Goal: Task Accomplishment & Management: Manage account settings

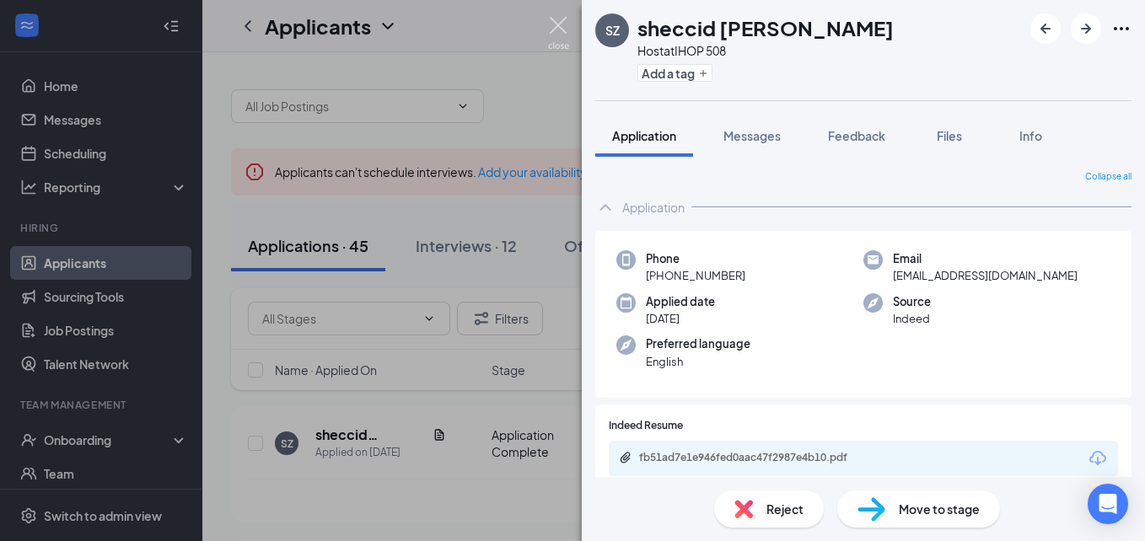
click at [558, 26] on img at bounding box center [558, 33] width 21 height 33
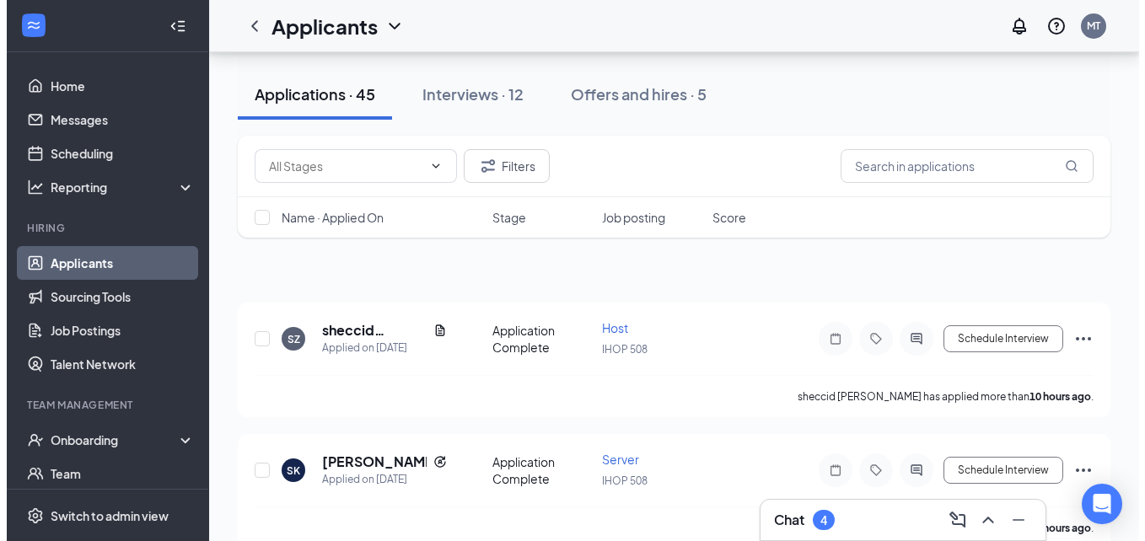
scroll to position [169, 0]
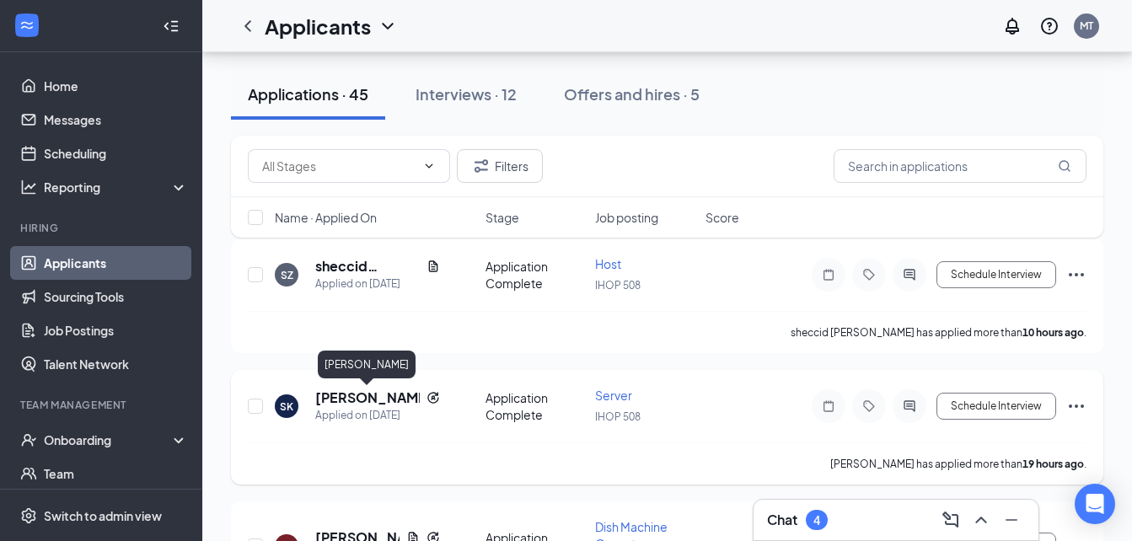
click at [360, 404] on h5 "[PERSON_NAME]" at bounding box center [367, 398] width 105 height 19
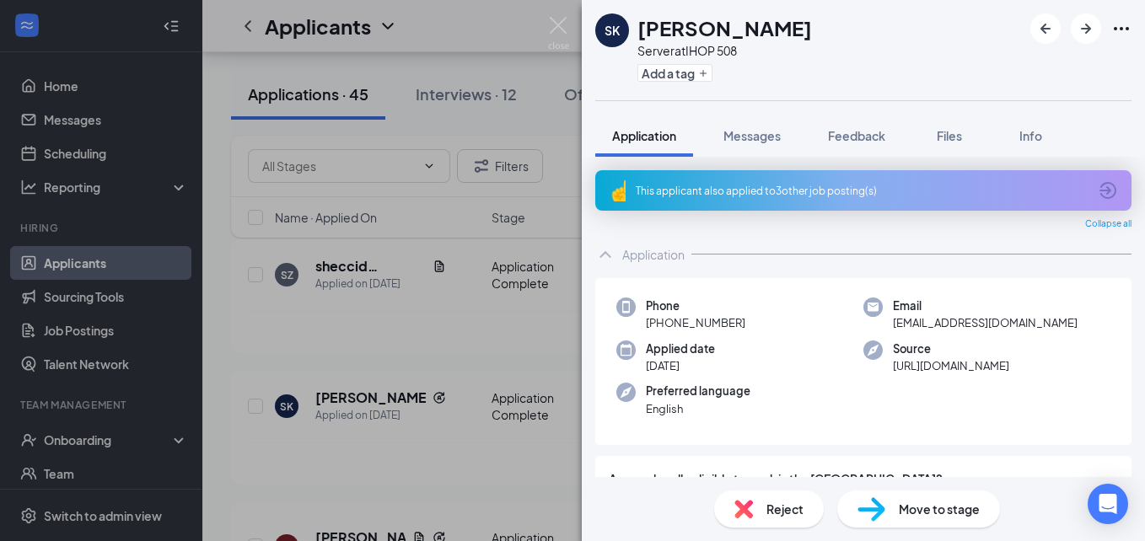
click at [367, 347] on div "SK [PERSON_NAME] Server at IHOP 508 Add a tag Application Messages Feedback Fil…" at bounding box center [572, 270] width 1145 height 541
click at [411, 337] on div "SK [PERSON_NAME] Server at IHOP 508 Add a tag Application Messages Feedback Fil…" at bounding box center [572, 270] width 1145 height 541
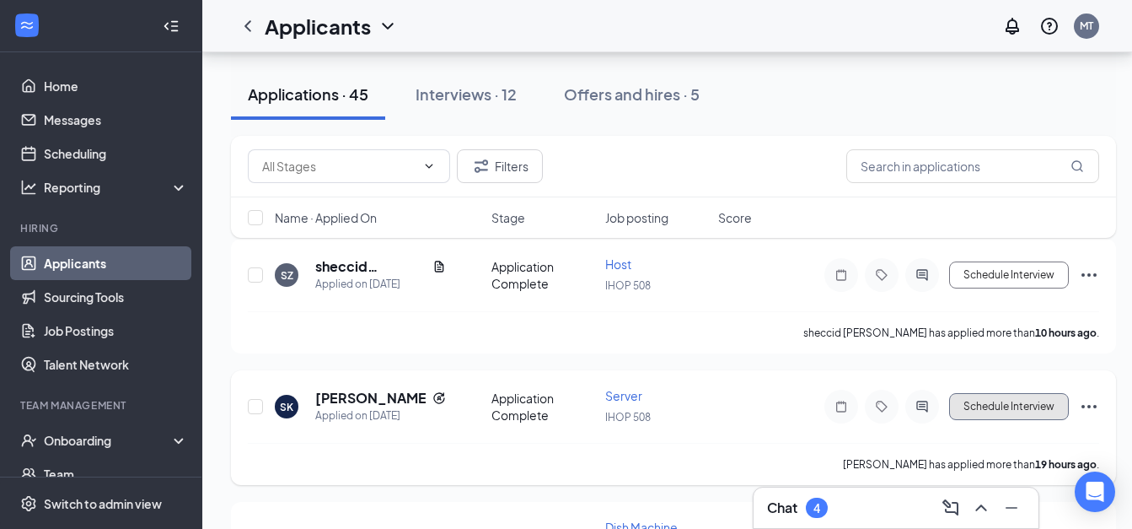
click at [983, 406] on button "Schedule Interview" at bounding box center [1009, 406] width 120 height 27
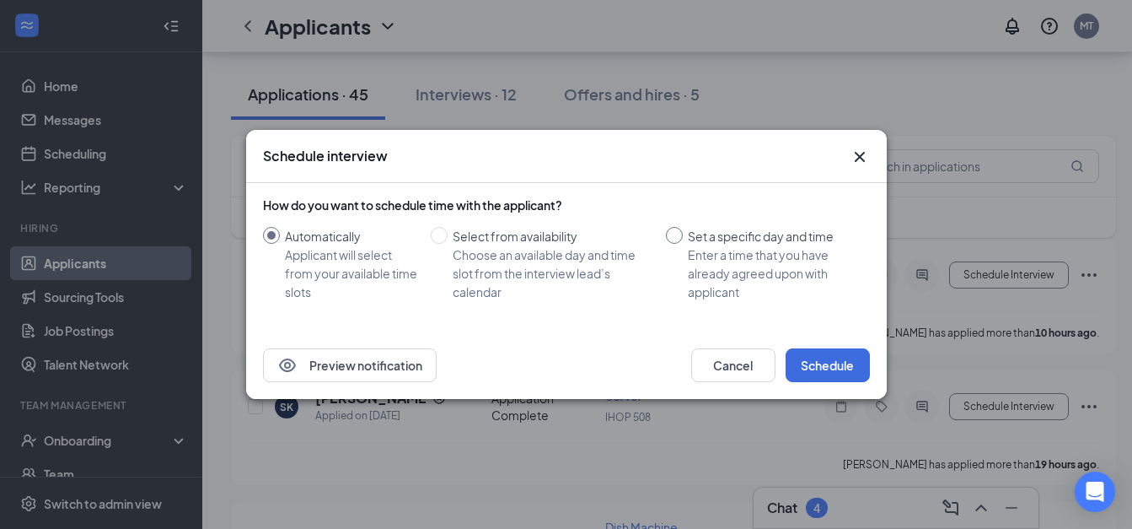
click at [670, 234] on input "Set a specific day and time Enter a time that you have already agreed upon with…" at bounding box center [674, 235] width 17 height 17
radio input "true"
radio input "false"
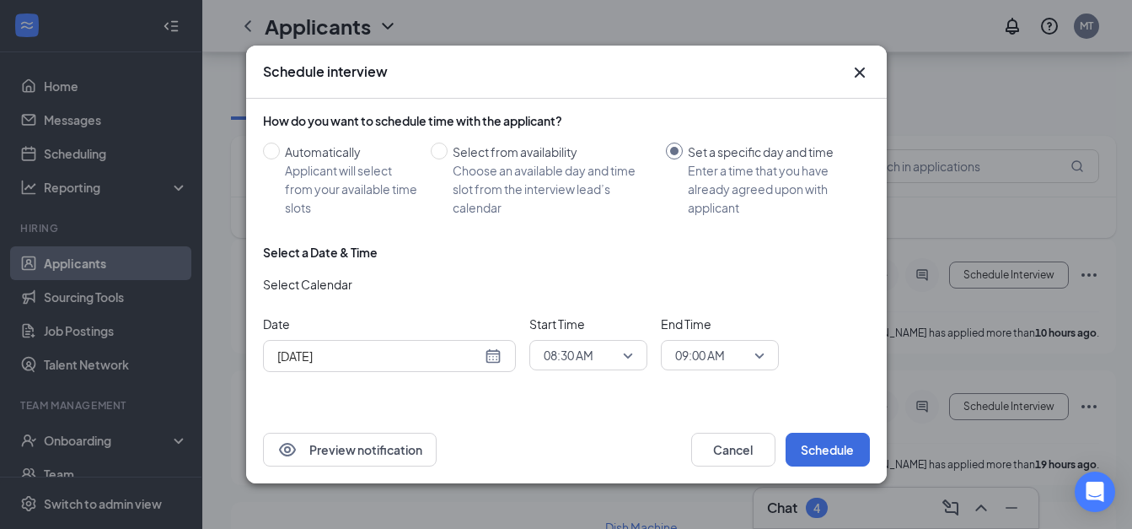
click at [497, 358] on div "[DATE]" at bounding box center [389, 356] width 224 height 19
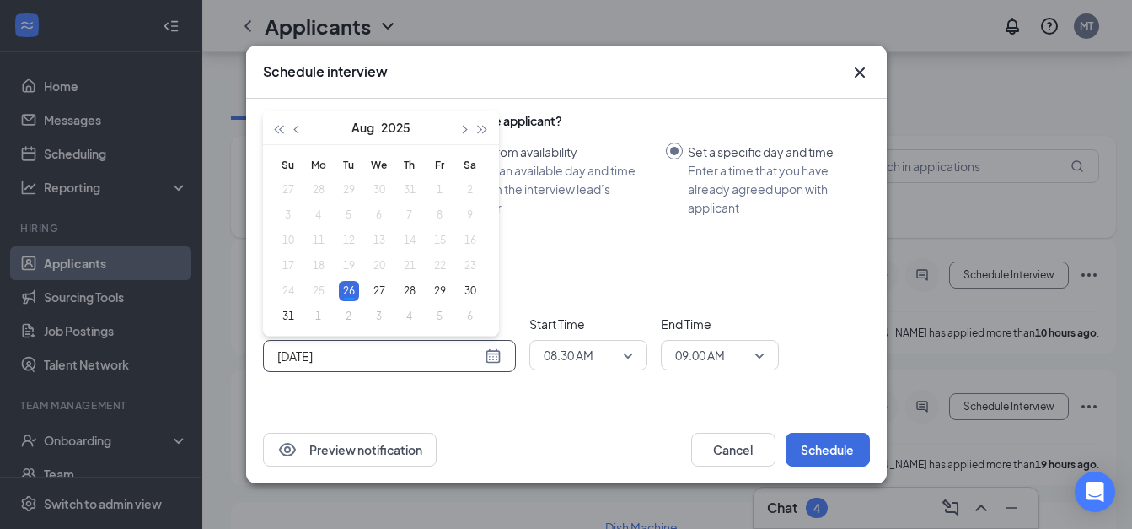
click at [631, 353] on span "08:30 AM" at bounding box center [588, 354] width 89 height 25
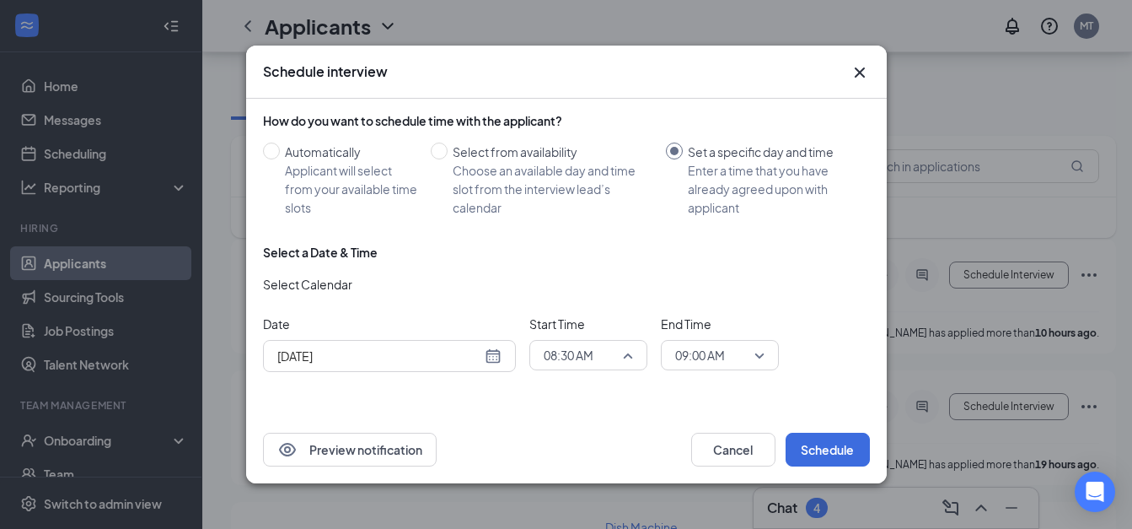
scroll to position [1143, 0]
click at [489, 358] on div "[DATE]" at bounding box center [389, 356] width 224 height 19
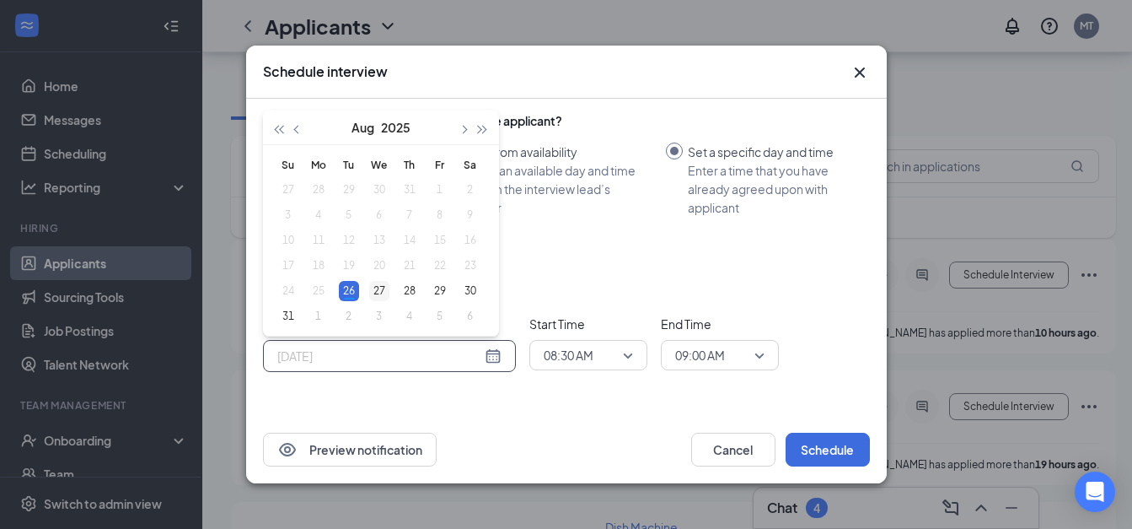
type input "[DATE]"
click at [379, 294] on div "27" at bounding box center [379, 291] width 20 height 20
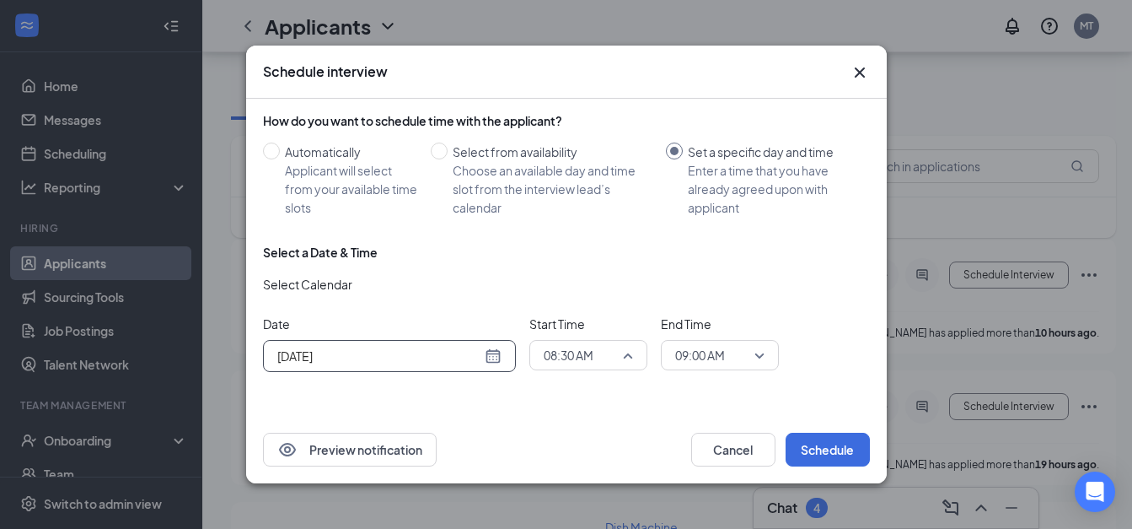
click at [628, 358] on span "08:30 AM" at bounding box center [588, 354] width 89 height 25
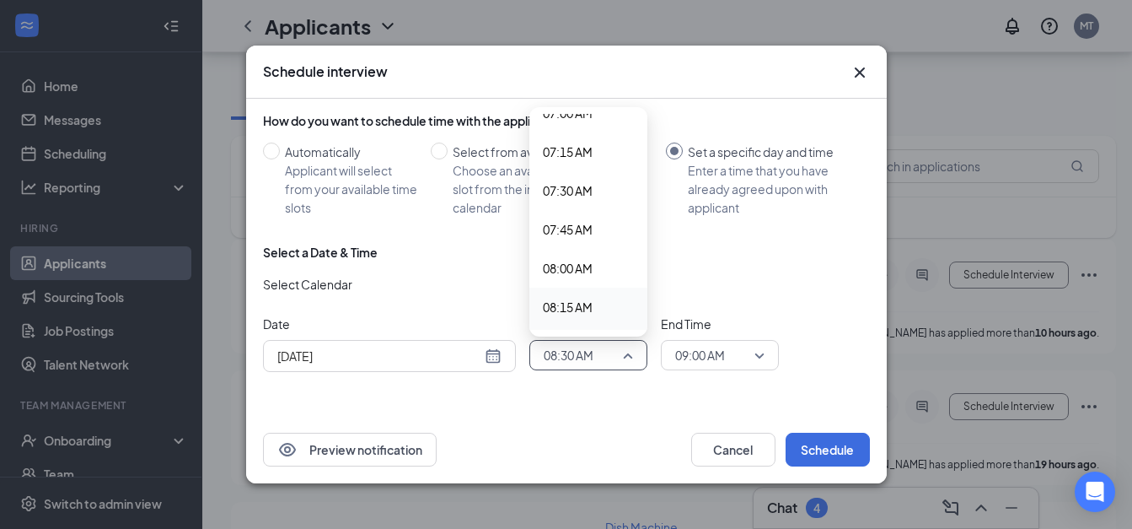
scroll to position [1037, 0]
click at [566, 186] on span "07:00 AM" at bounding box center [568, 182] width 50 height 19
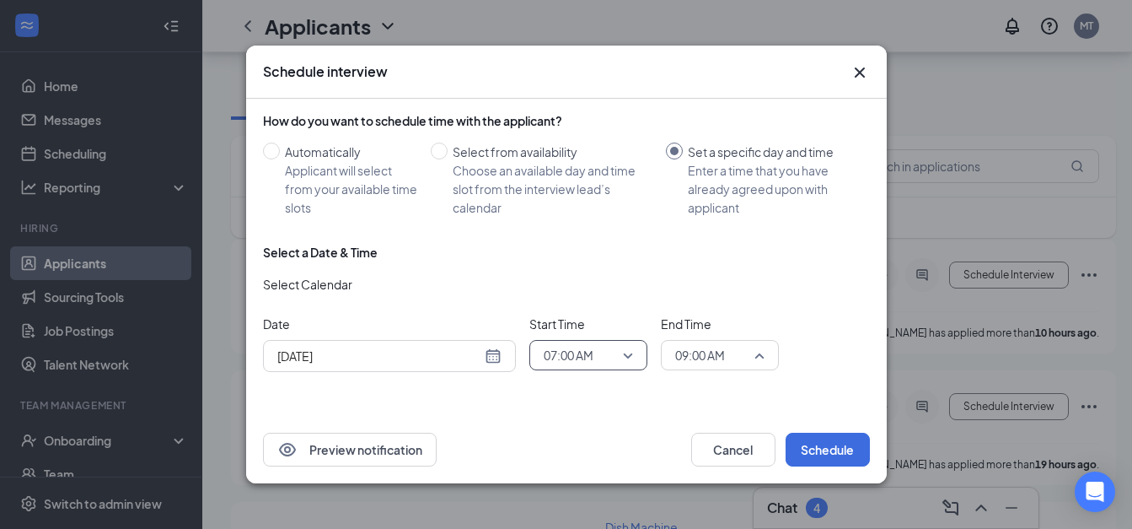
click at [756, 352] on span "09:00 AM" at bounding box center [719, 354] width 89 height 25
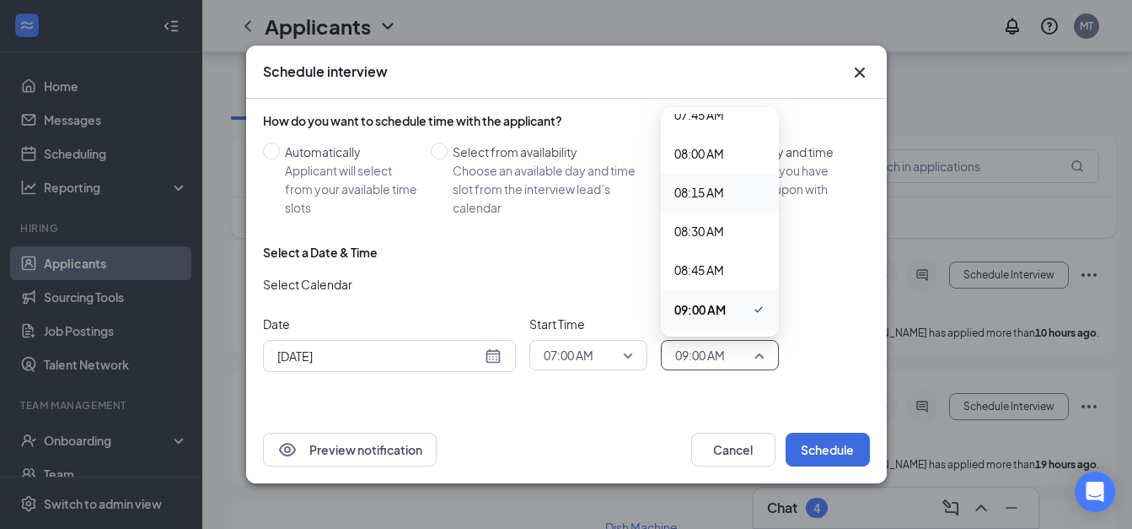
scroll to position [979, 0]
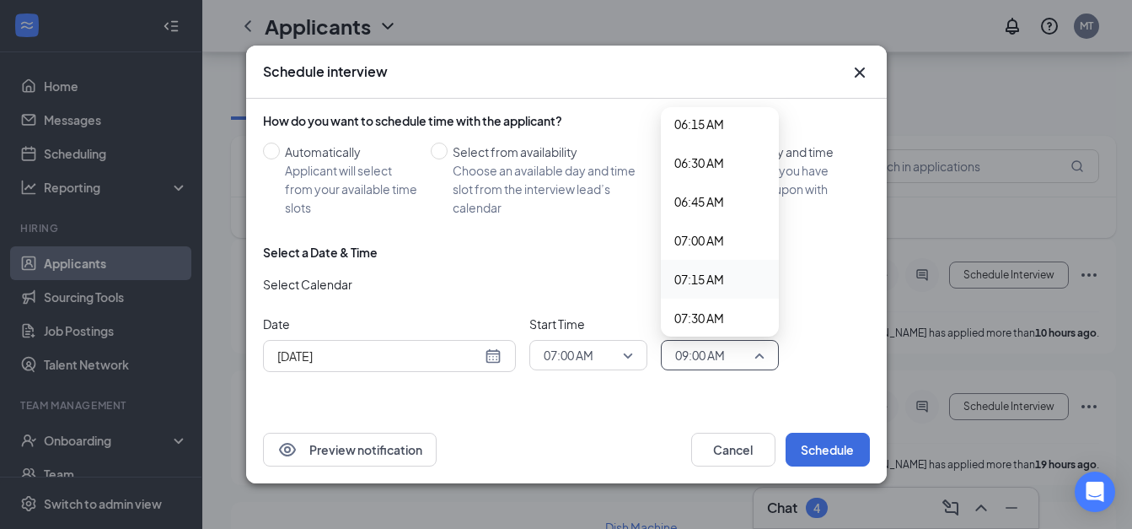
click at [717, 279] on span "07:15 AM" at bounding box center [700, 279] width 50 height 19
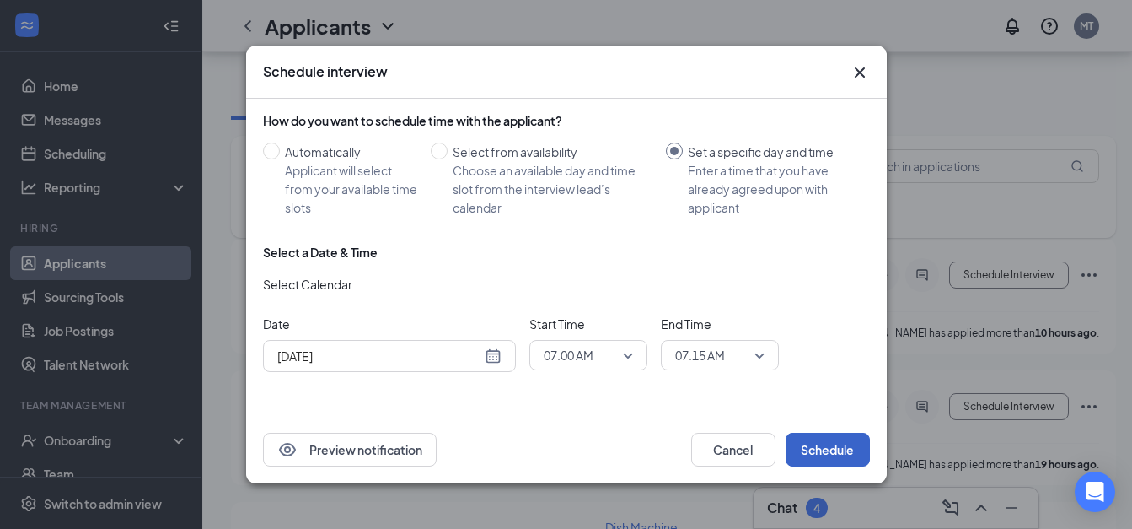
click at [825, 453] on button "Schedule" at bounding box center [828, 450] width 84 height 34
click at [809, 449] on button "Schedule" at bounding box center [828, 450] width 84 height 34
click at [817, 444] on button "Schedule" at bounding box center [828, 450] width 84 height 34
click at [863, 77] on icon "Cross" at bounding box center [860, 72] width 20 height 20
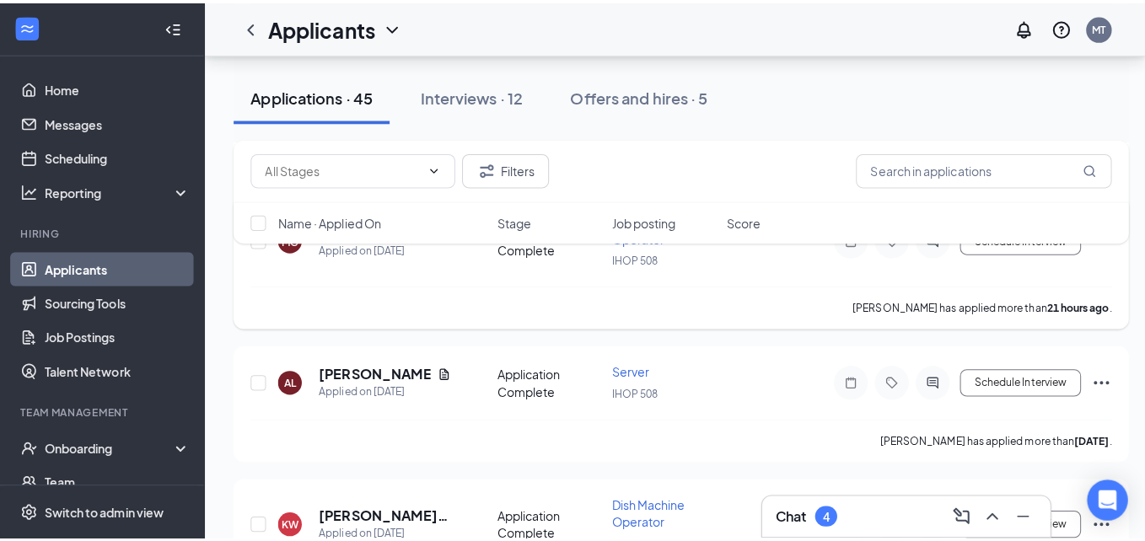
scroll to position [506, 0]
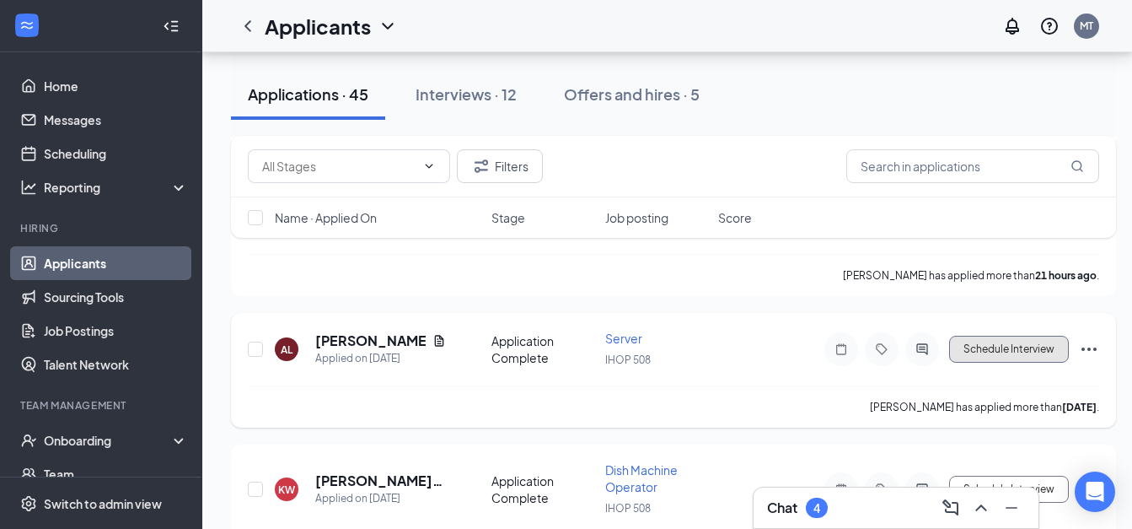
drag, startPoint x: 993, startPoint y: 350, endPoint x: 519, endPoint y: 366, distance: 474.2
click at [524, 367] on div "AL [PERSON_NAME] Applied on [DATE] Application Complete Server IHOP 508 Schedul…" at bounding box center [674, 358] width 852 height 56
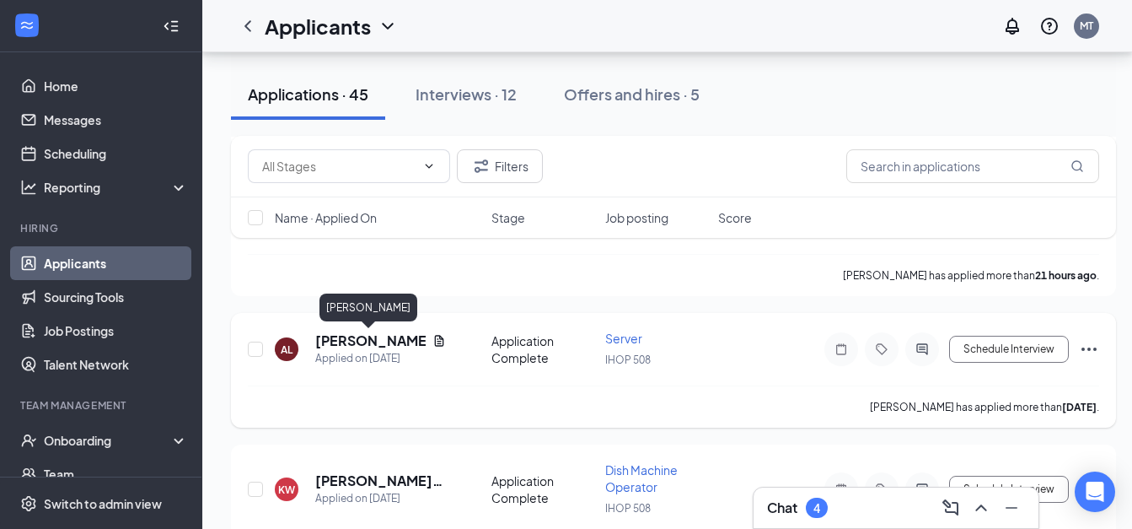
click at [364, 346] on h5 "[PERSON_NAME]" at bounding box center [370, 340] width 110 height 19
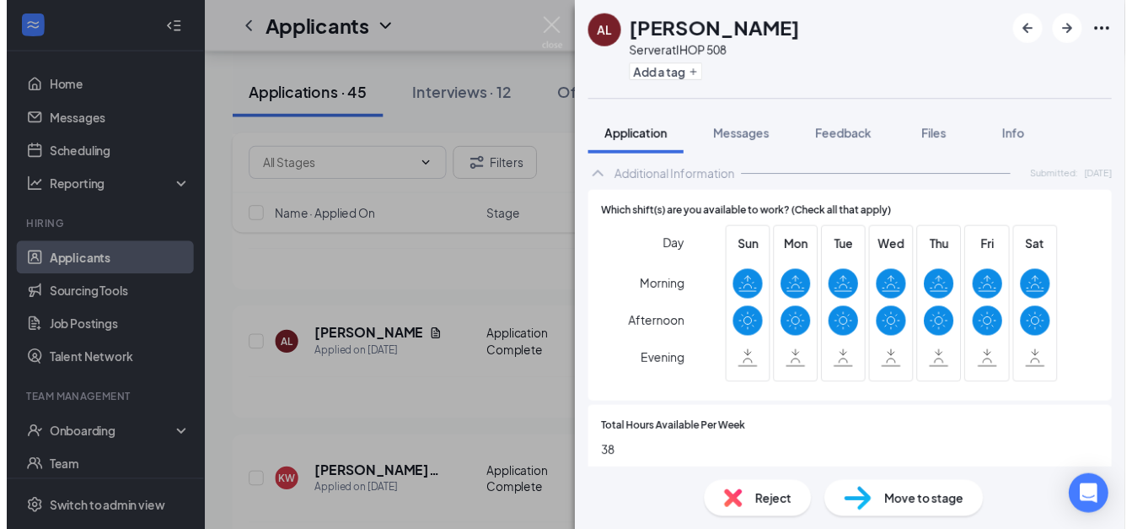
scroll to position [590, 0]
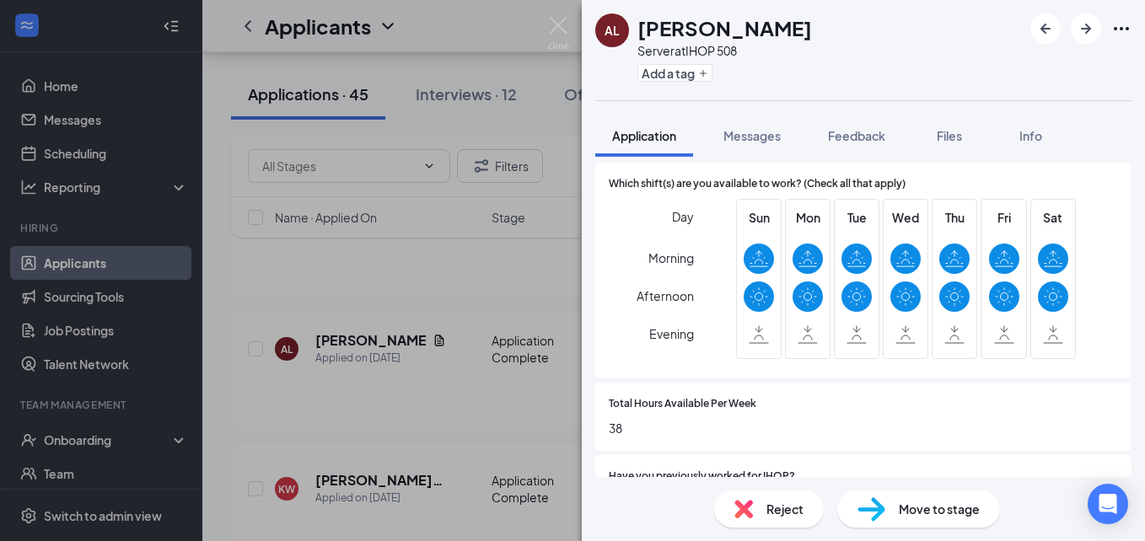
click at [491, 241] on div "AL [PERSON_NAME] Server at IHOP 508 Add a tag Application Messages Feedback Fil…" at bounding box center [572, 270] width 1145 height 541
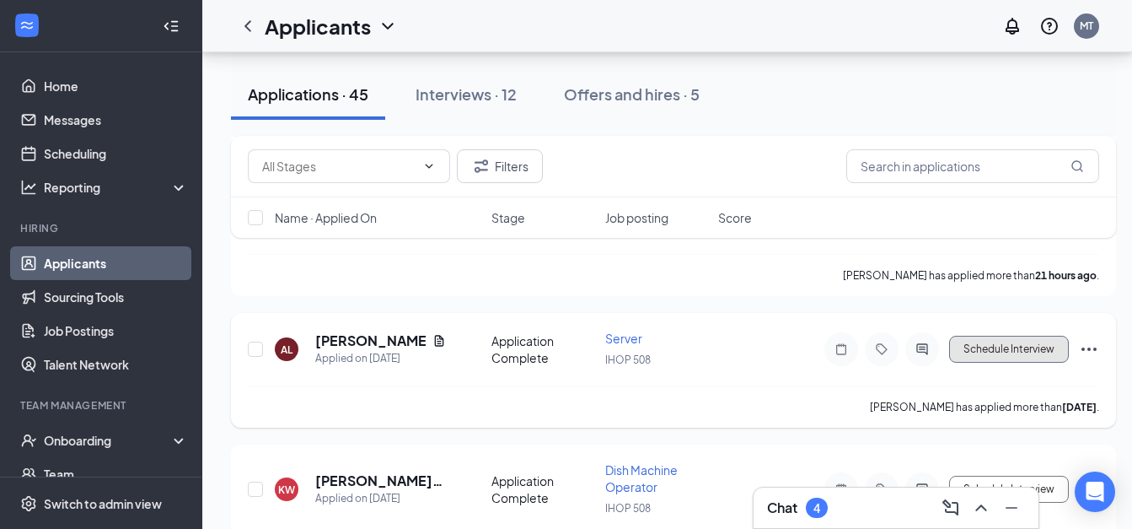
click at [987, 349] on button "Schedule Interview" at bounding box center [1009, 349] width 120 height 27
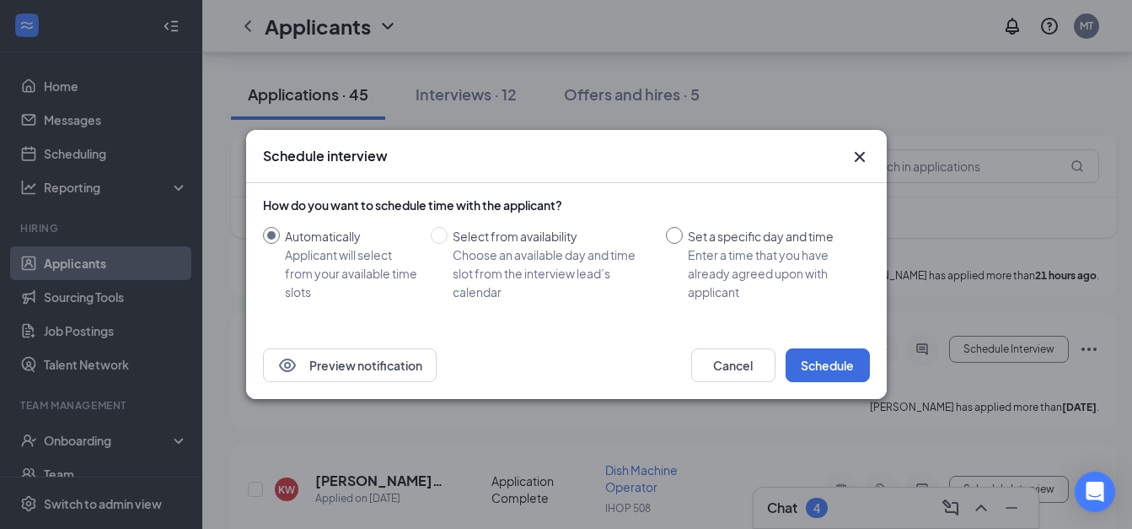
click at [673, 233] on input "Set a specific day and time Enter a time that you have already agreed upon with…" at bounding box center [674, 235] width 17 height 17
radio input "true"
radio input "false"
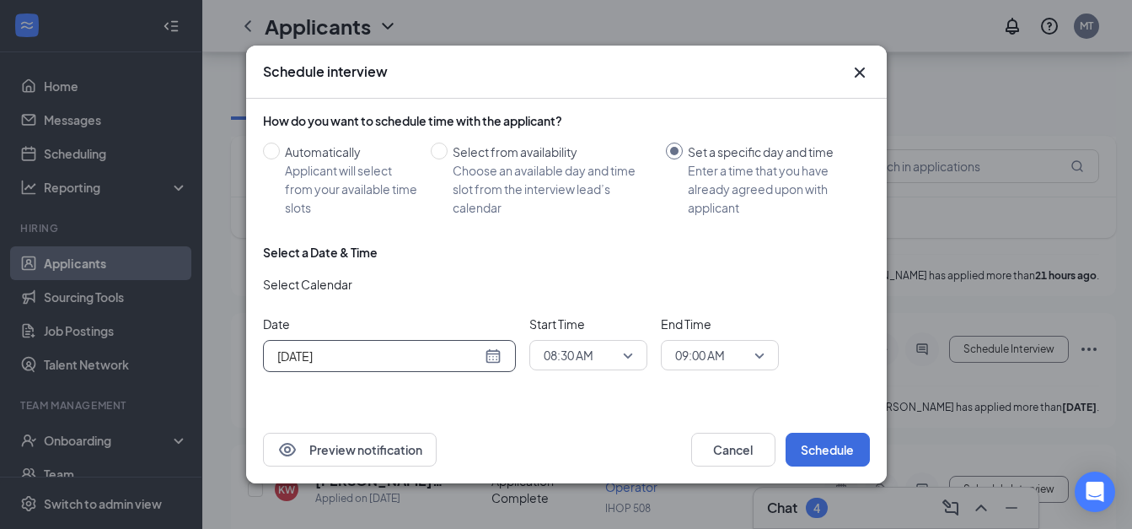
click at [499, 363] on div "[DATE]" at bounding box center [389, 356] width 224 height 19
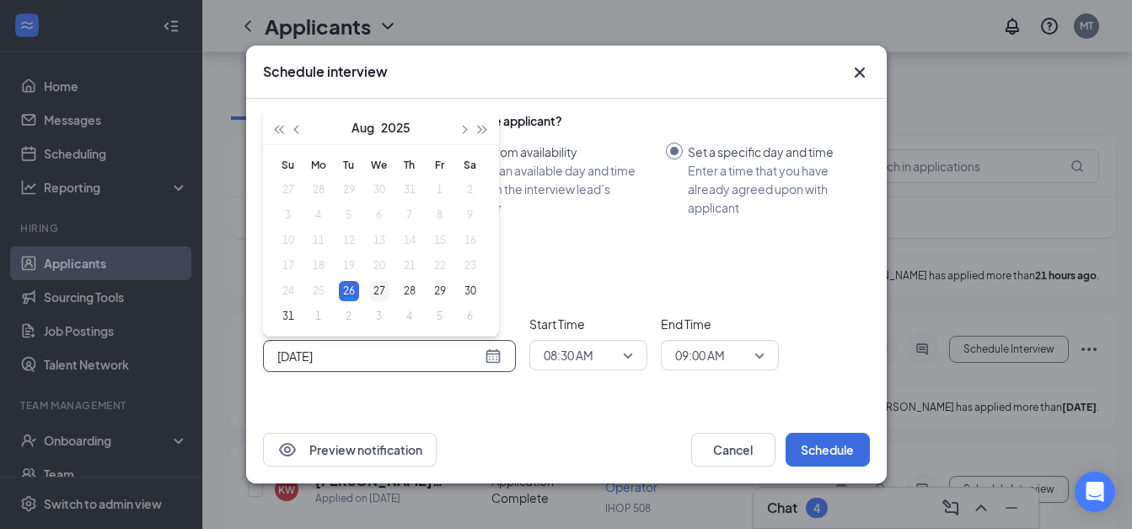
type input "[DATE]"
click at [384, 290] on div "27" at bounding box center [379, 291] width 20 height 20
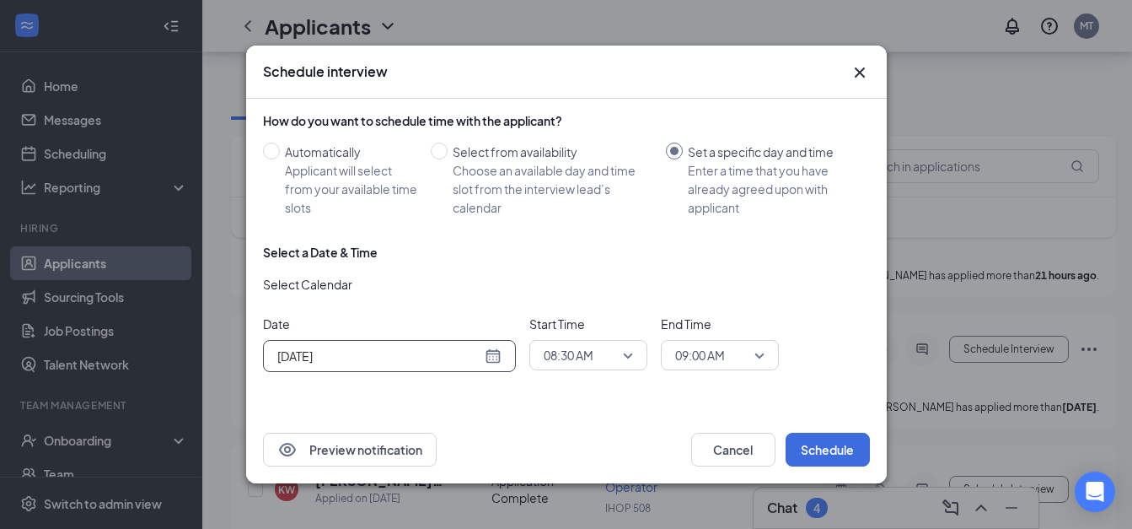
click at [628, 356] on span "08:30 AM" at bounding box center [588, 354] width 89 height 25
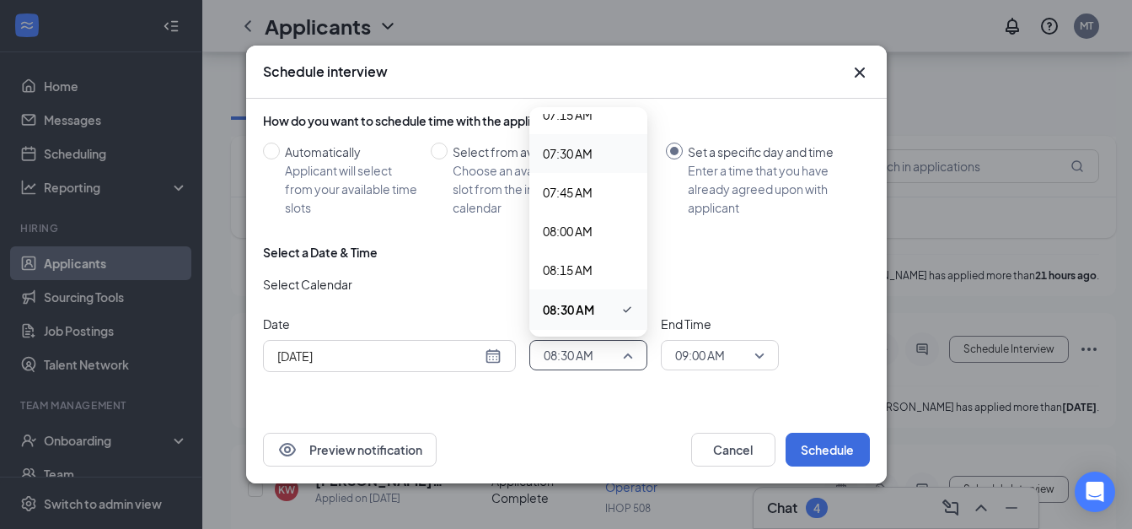
click at [568, 154] on span "07:30 AM" at bounding box center [568, 153] width 50 height 19
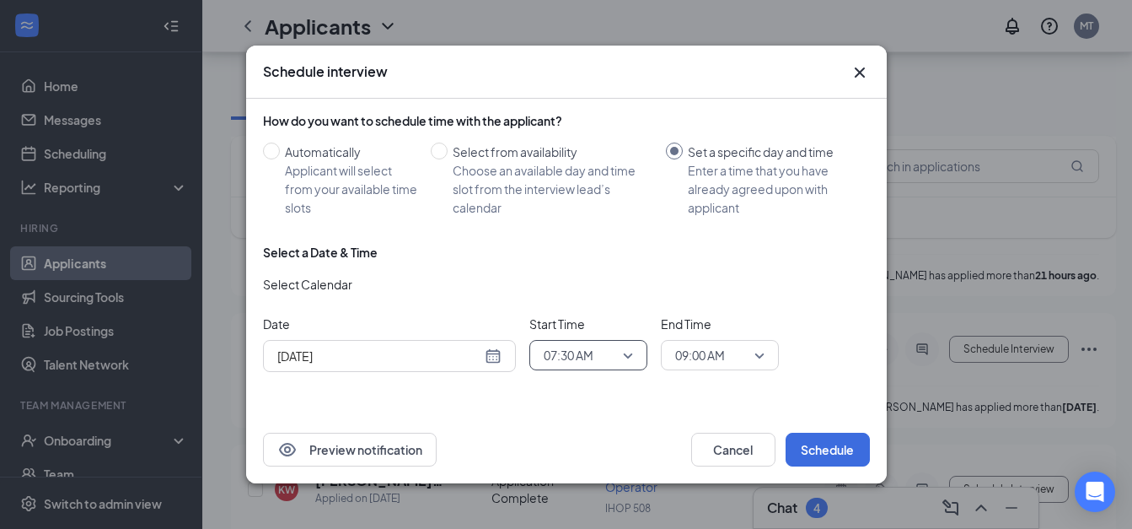
click at [763, 358] on span "09:00 AM" at bounding box center [719, 354] width 89 height 25
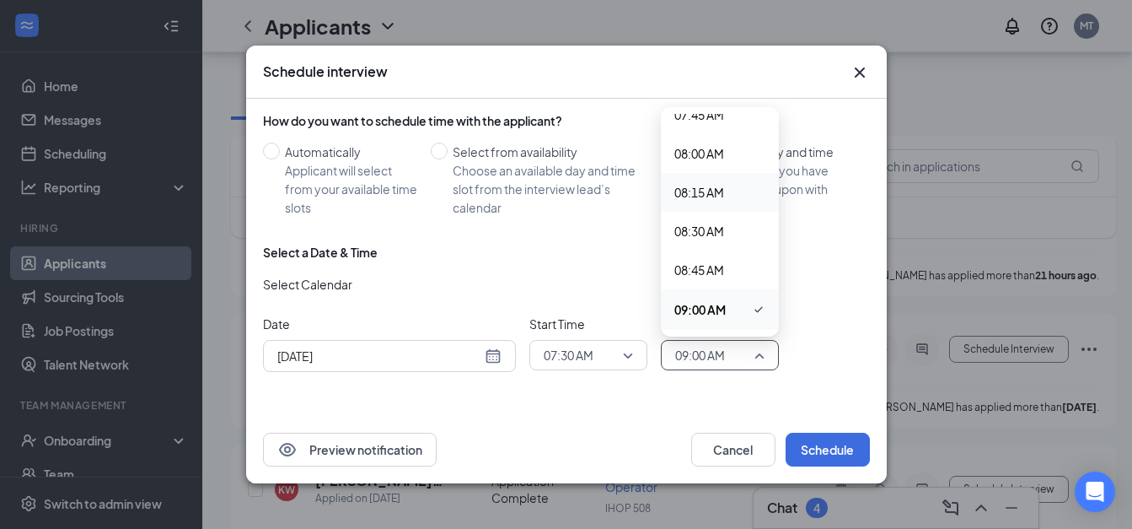
scroll to position [1169, 0]
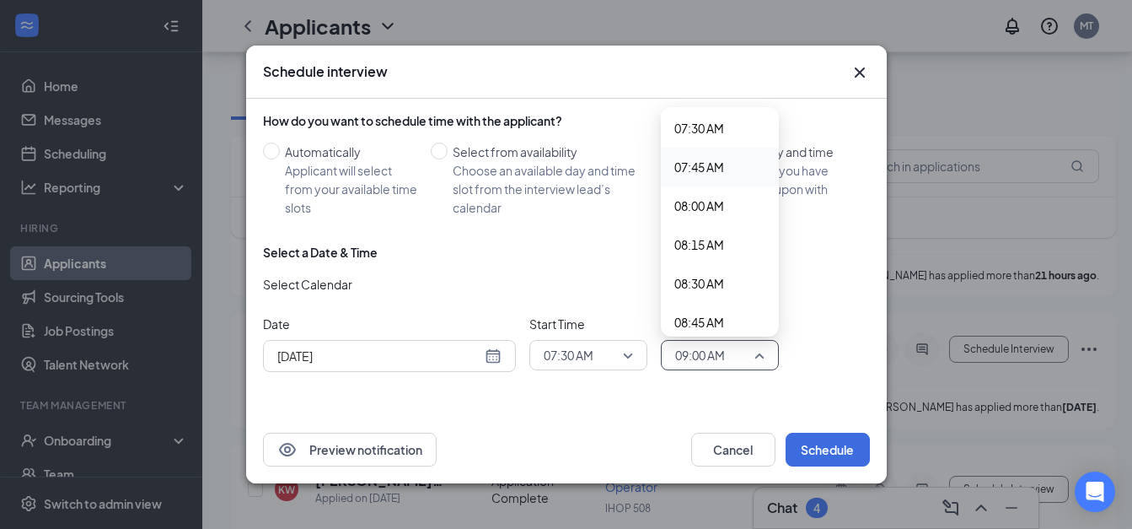
click at [694, 166] on span "07:45 AM" at bounding box center [700, 167] width 50 height 19
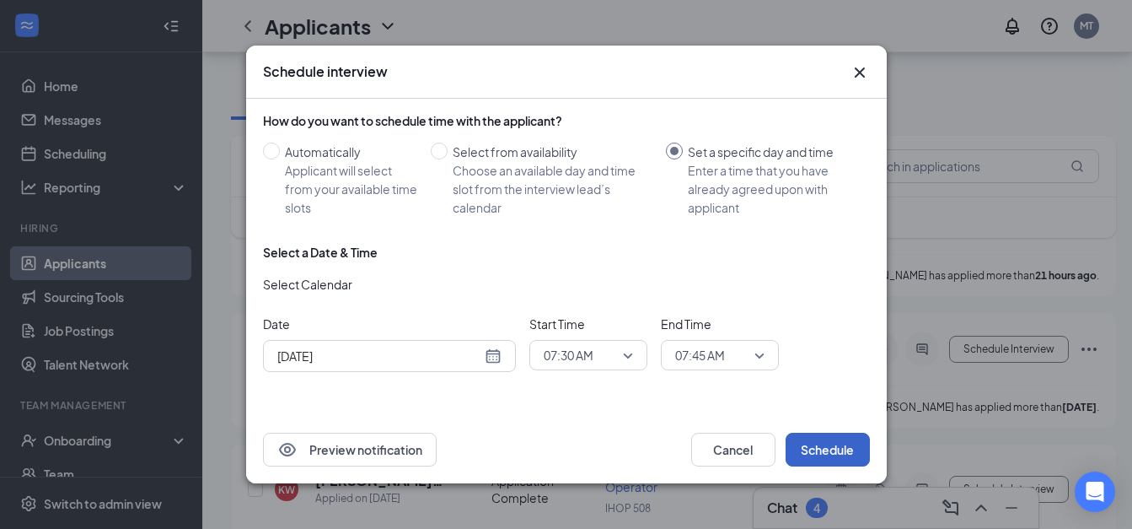
click at [825, 444] on button "Schedule" at bounding box center [828, 450] width 84 height 34
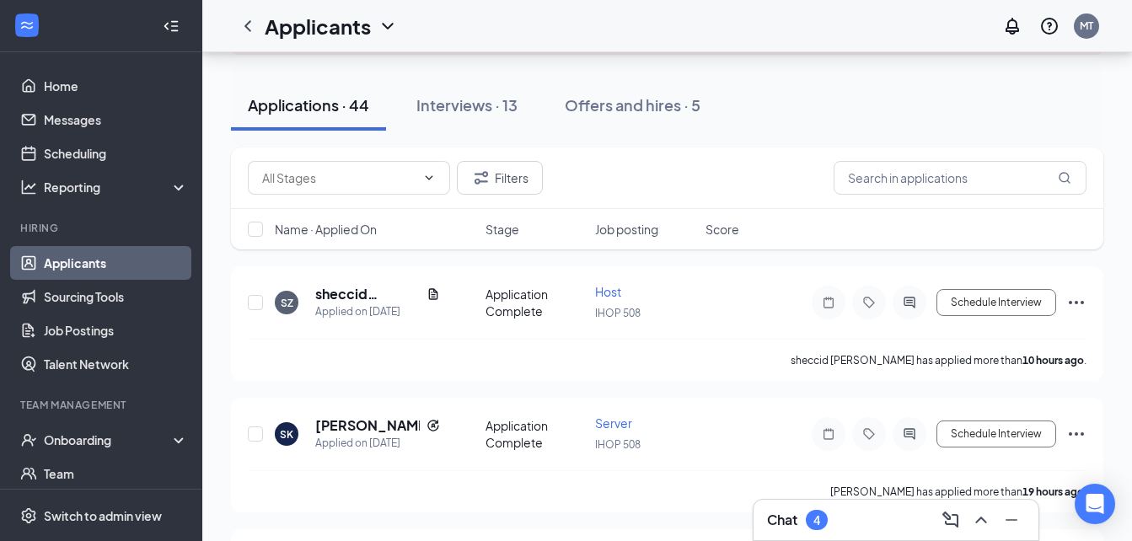
scroll to position [169, 0]
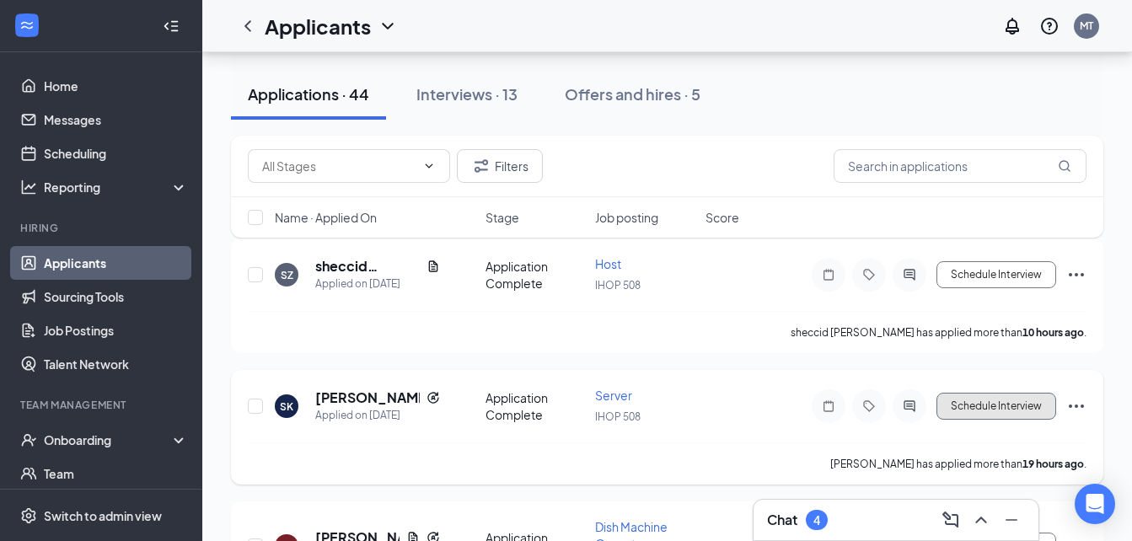
click at [946, 398] on button "Schedule Interview" at bounding box center [997, 406] width 120 height 27
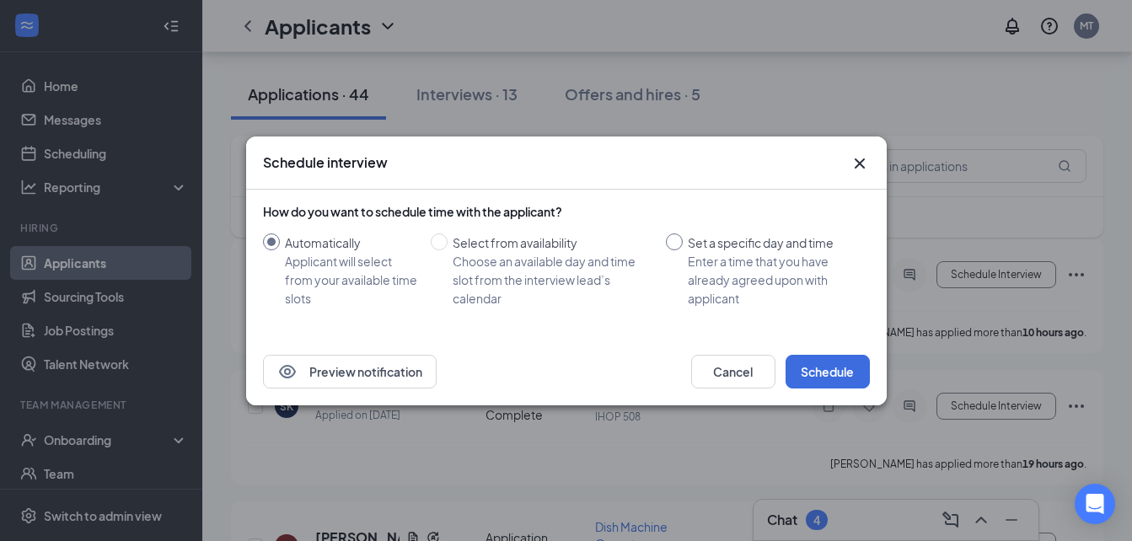
click at [678, 243] on input "Set a specific day and time Enter a time that you have already agreed upon with…" at bounding box center [674, 242] width 17 height 17
radio input "true"
radio input "false"
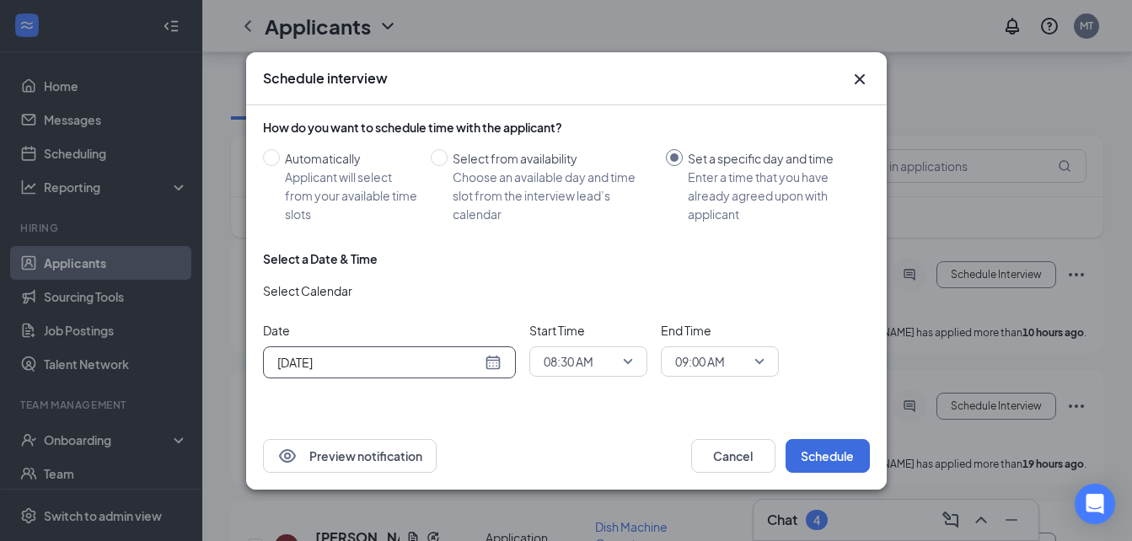
click at [494, 366] on div "[DATE]" at bounding box center [389, 362] width 224 height 19
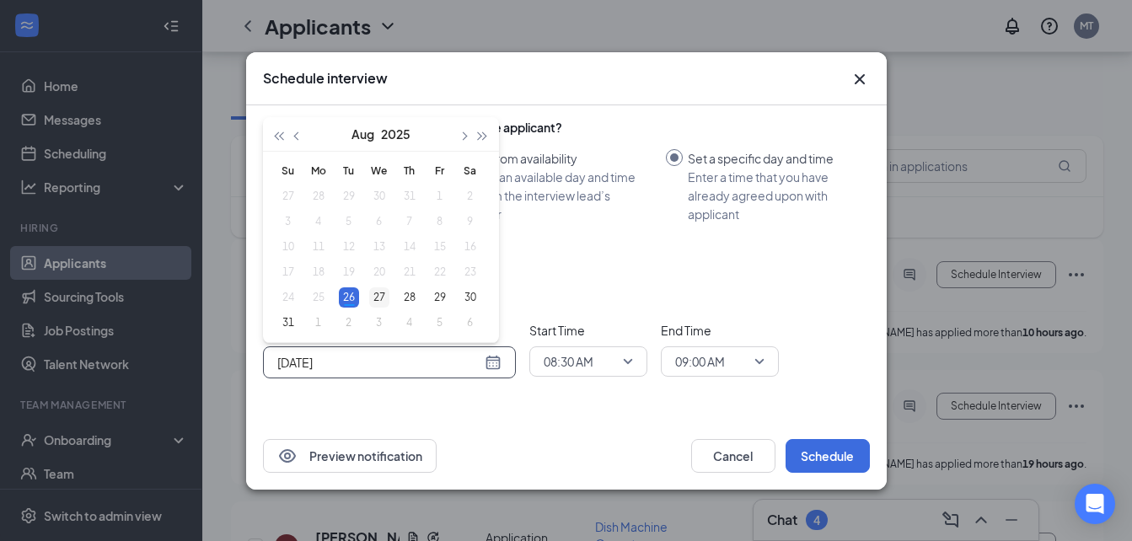
type input "[DATE]"
click at [384, 299] on div "27" at bounding box center [379, 298] width 20 height 20
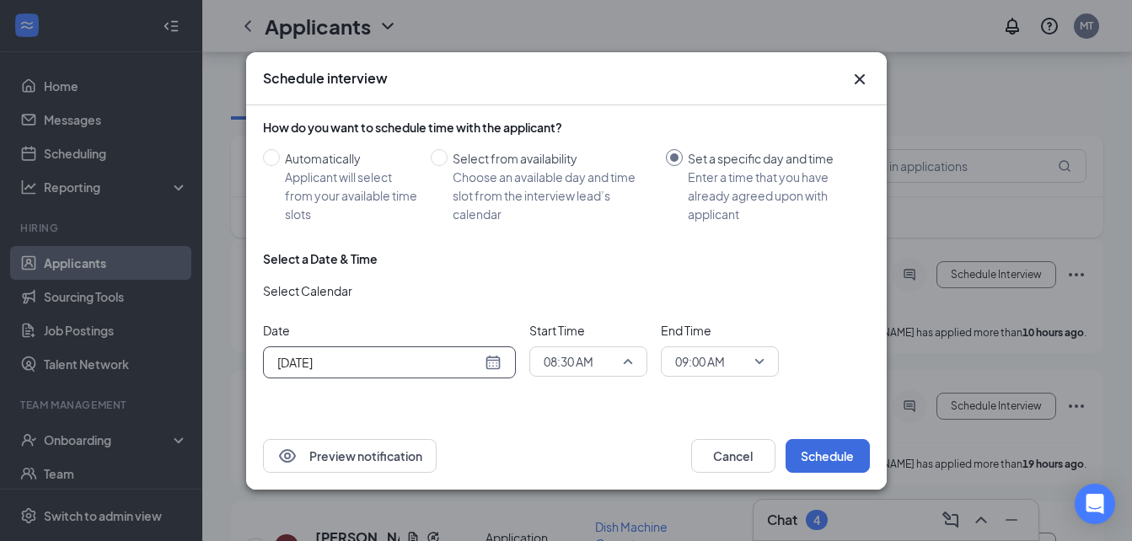
click at [627, 360] on span "08:30 AM" at bounding box center [588, 361] width 89 height 25
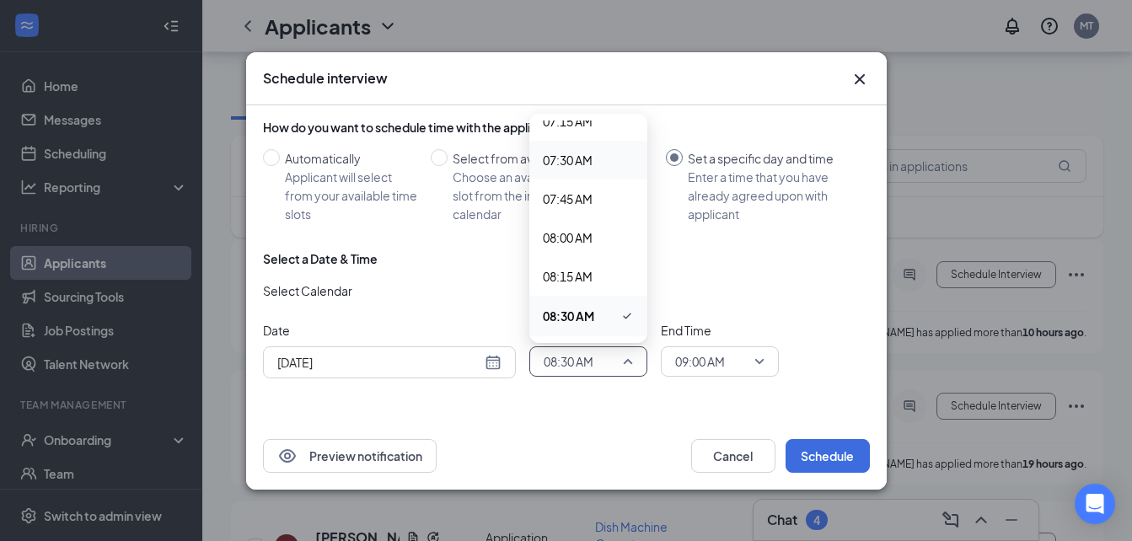
click at [579, 166] on span "07:30 AM" at bounding box center [568, 160] width 50 height 19
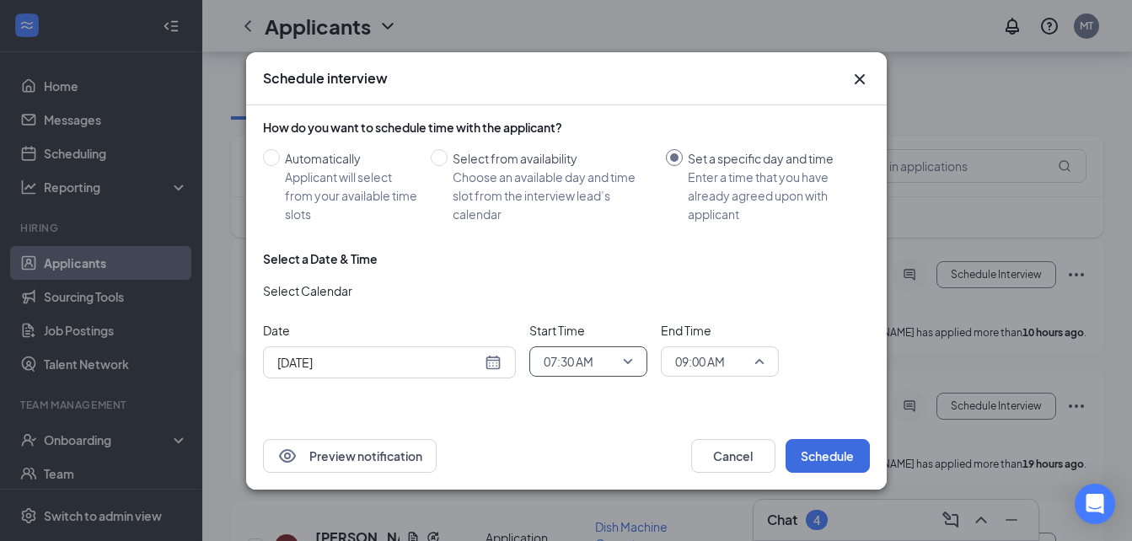
click at [758, 364] on span "09:00 AM" at bounding box center [719, 361] width 89 height 25
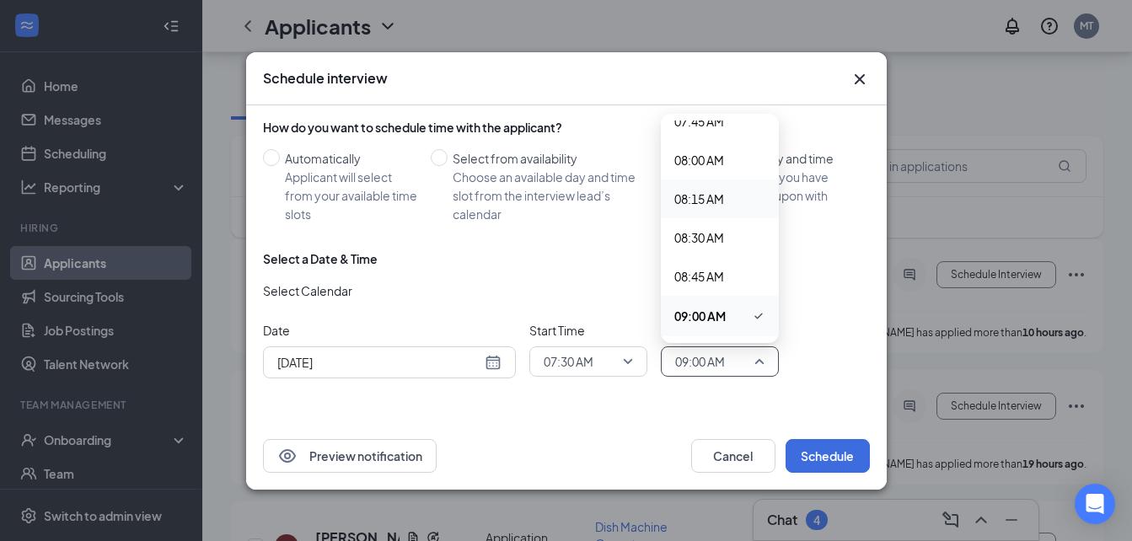
scroll to position [1117, 0]
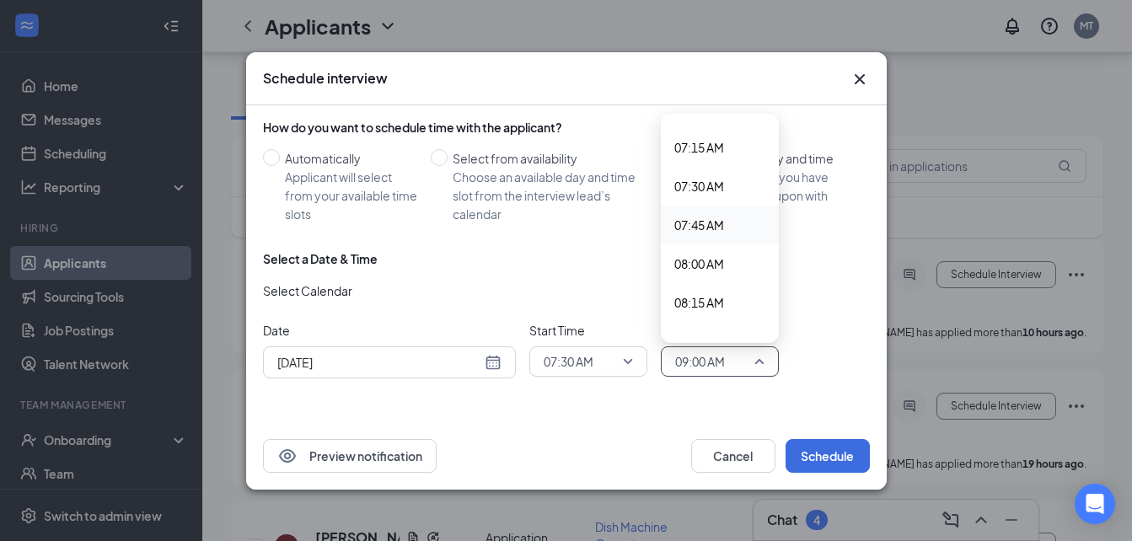
click at [693, 225] on span "07:45 AM" at bounding box center [700, 225] width 50 height 19
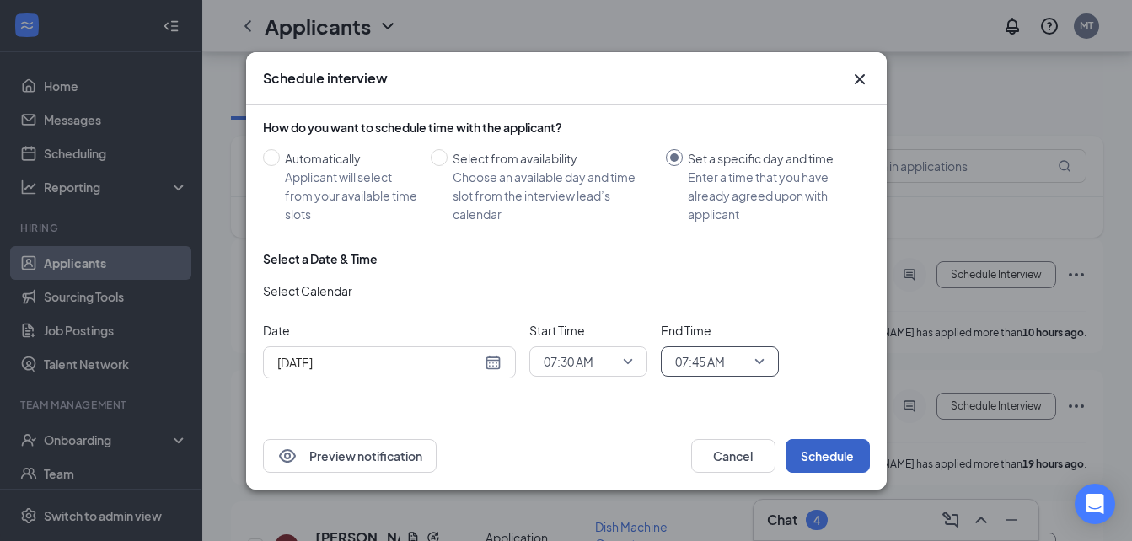
click at [832, 451] on button "Schedule" at bounding box center [828, 456] width 84 height 34
click at [814, 457] on button "Schedule" at bounding box center [828, 456] width 84 height 34
click at [619, 358] on span "07:30 AM" at bounding box center [588, 361] width 89 height 25
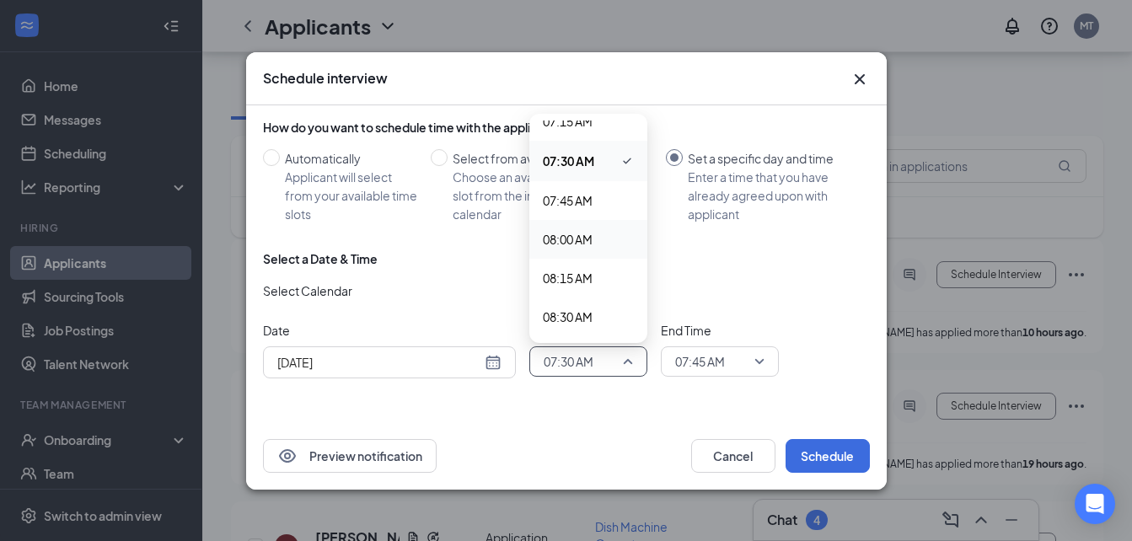
click at [581, 244] on span "08:00 AM" at bounding box center [568, 239] width 50 height 19
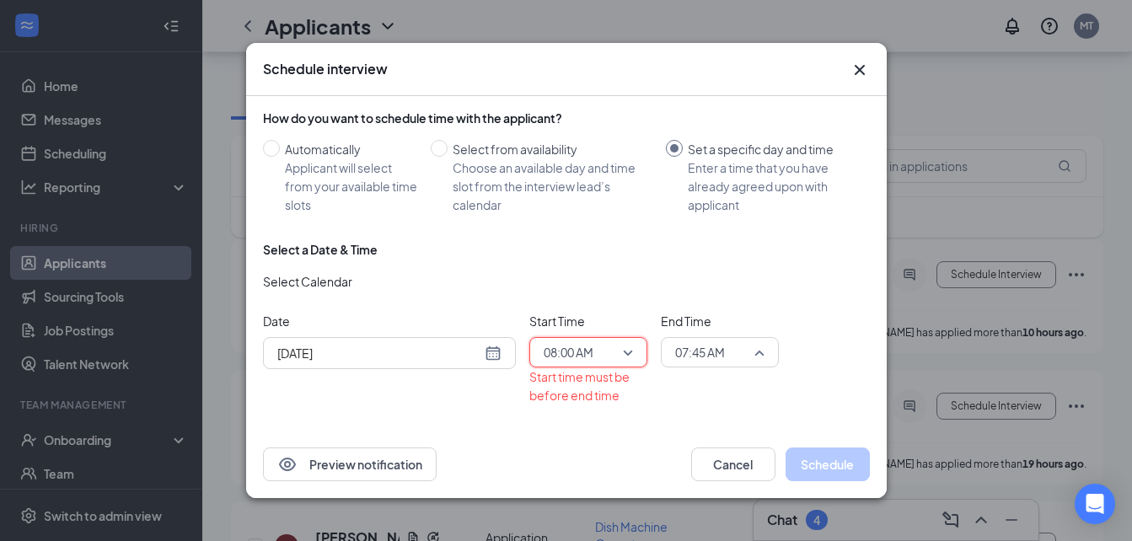
click at [761, 349] on span "07:45 AM" at bounding box center [719, 352] width 89 height 25
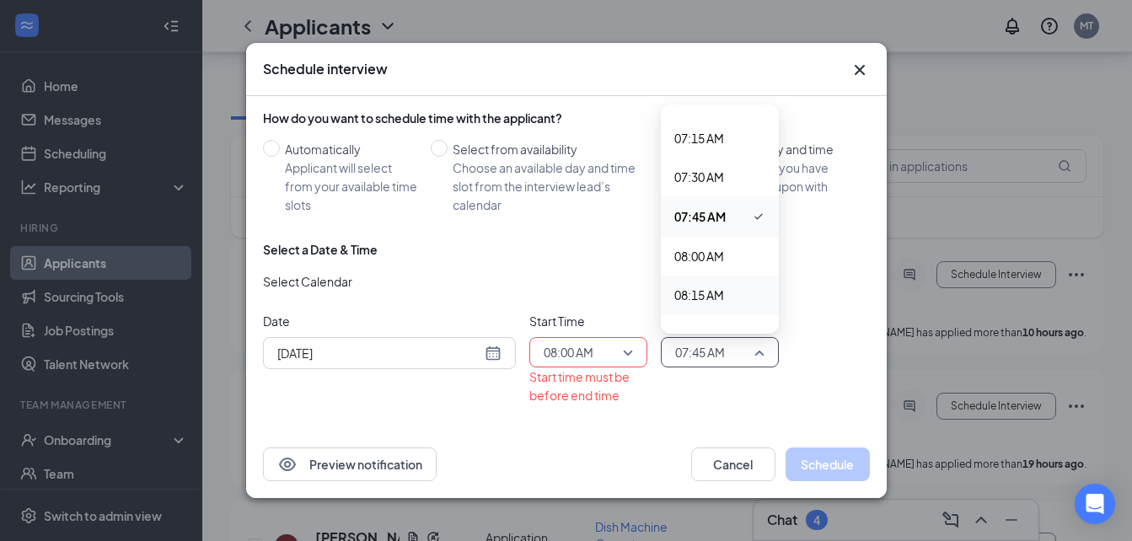
click at [712, 302] on span "08:15 AM" at bounding box center [700, 295] width 50 height 19
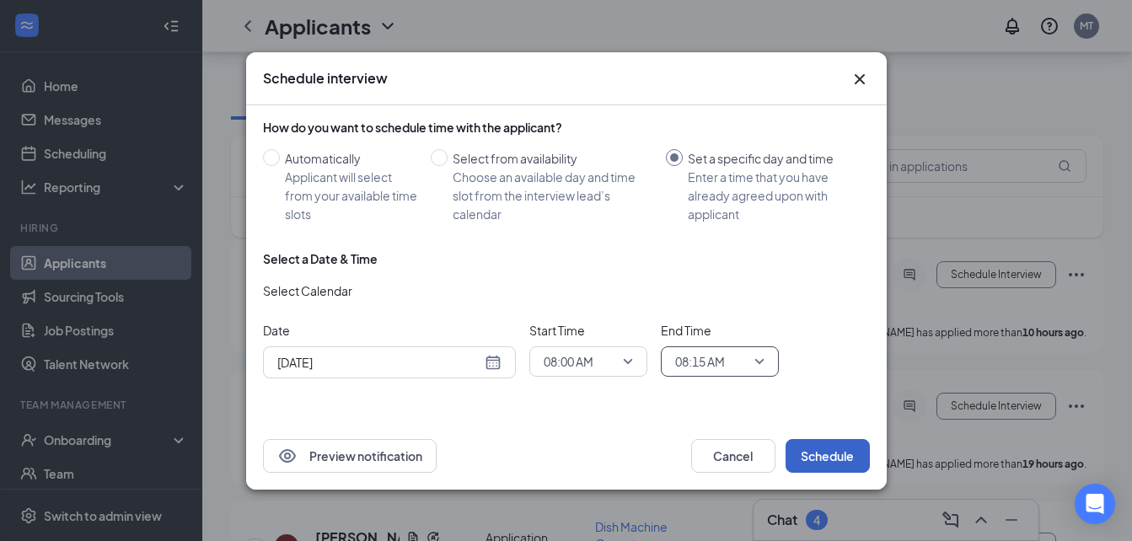
click at [826, 458] on button "Schedule" at bounding box center [828, 456] width 84 height 34
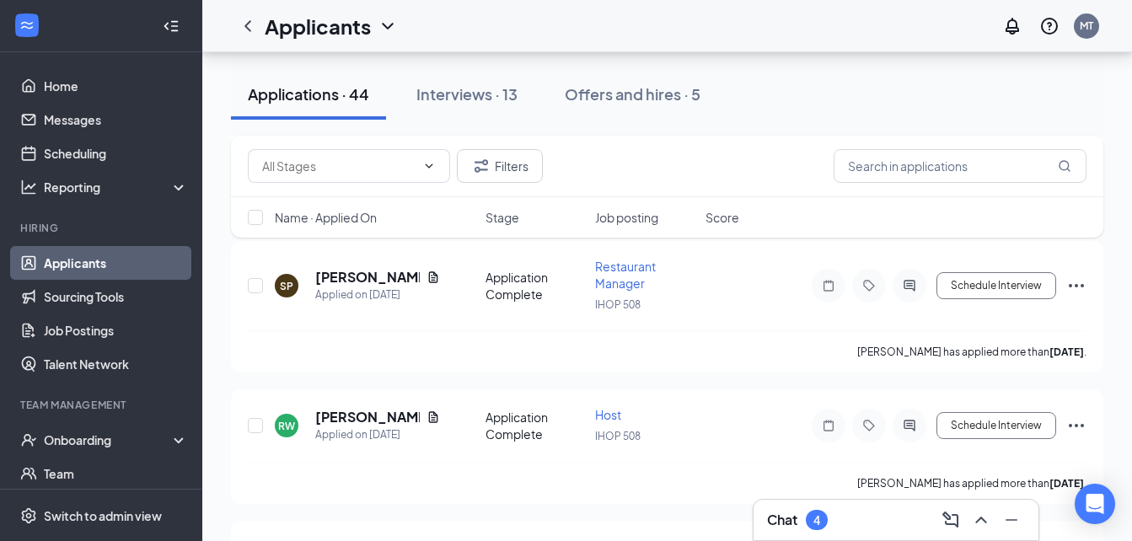
scroll to position [169, 0]
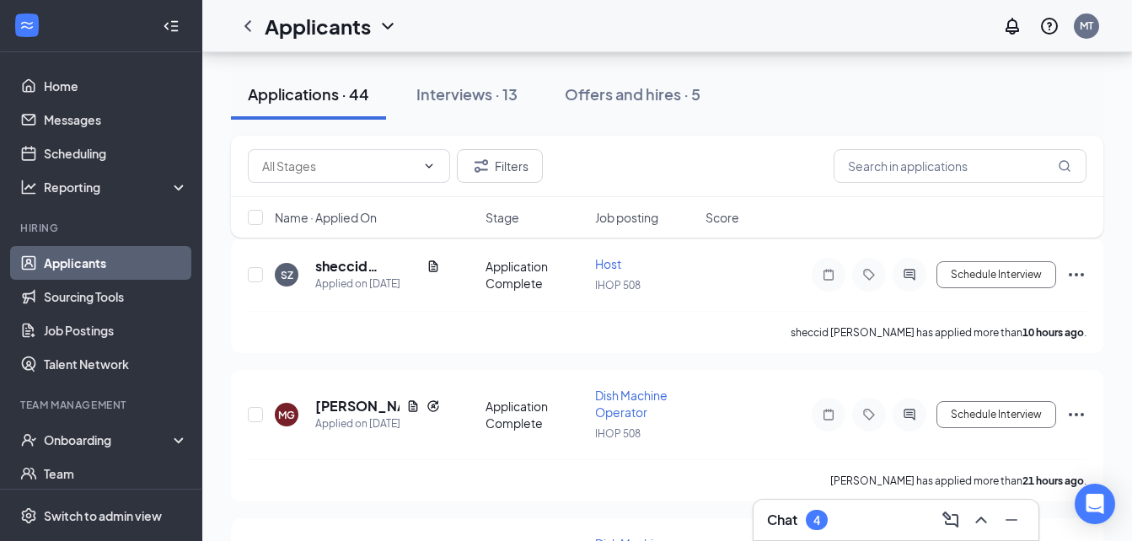
drag, startPoint x: 1138, startPoint y: 96, endPoint x: 728, endPoint y: 356, distance: 485.9
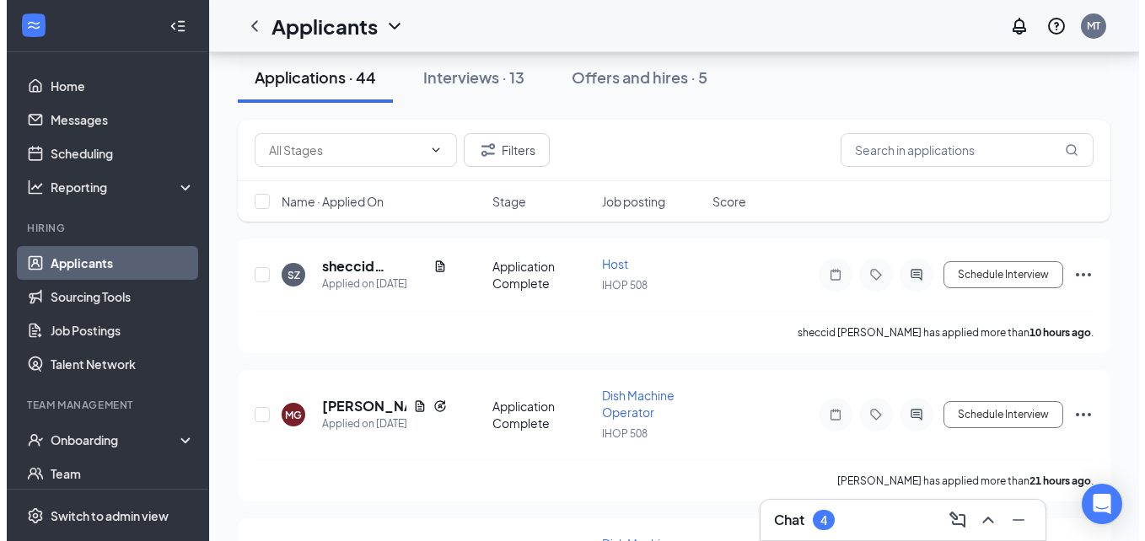
scroll to position [0, 0]
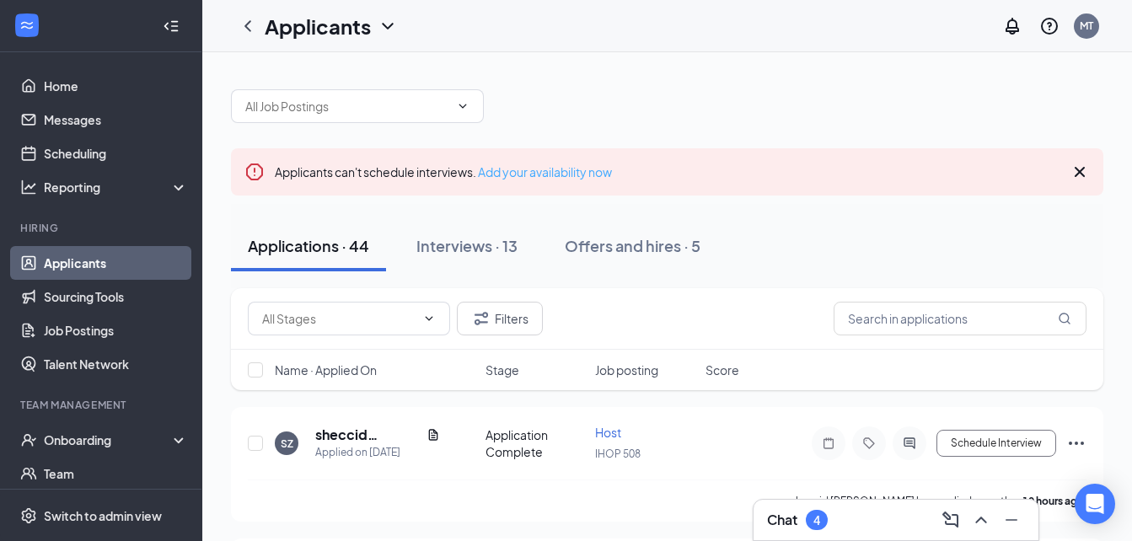
click at [548, 173] on link "Add your availability now" at bounding box center [545, 171] width 134 height 15
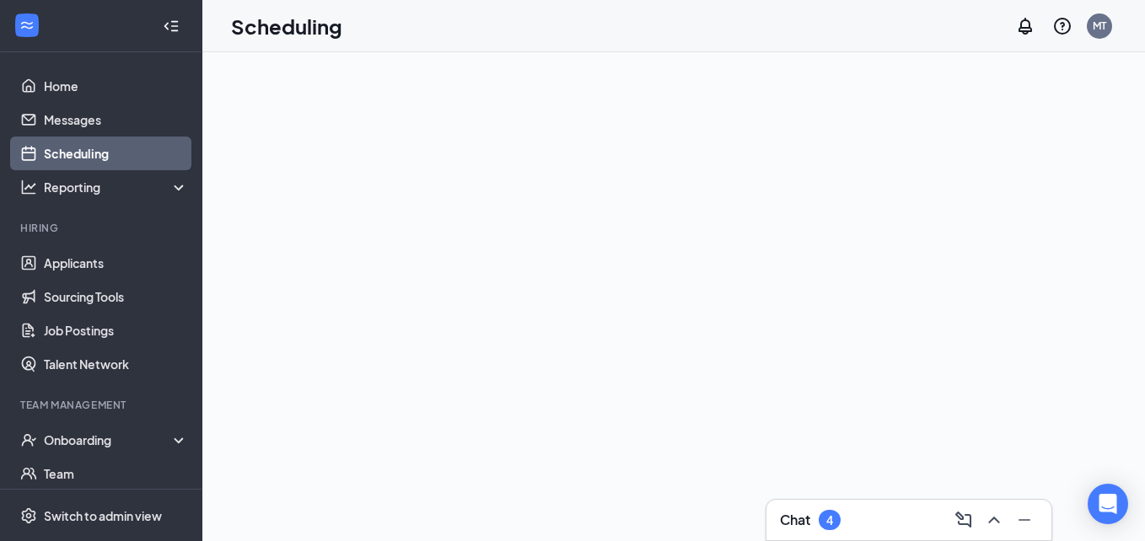
click at [818, 515] on div "Chat 4" at bounding box center [810, 520] width 61 height 20
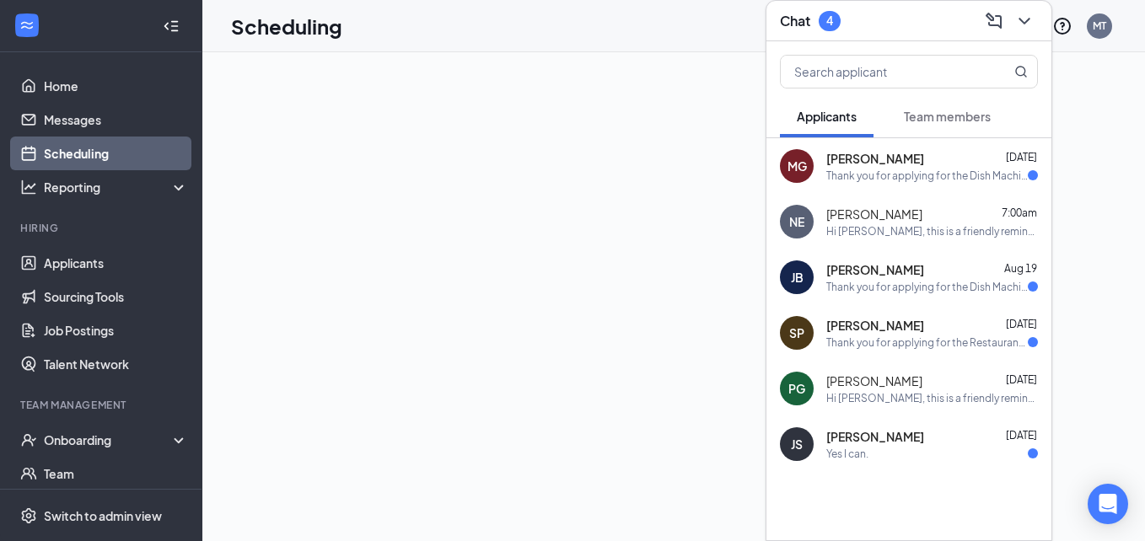
drag, startPoint x: 820, startPoint y: 503, endPoint x: 637, endPoint y: 421, distance: 200.4
click at [637, 421] on div at bounding box center [673, 296] width 943 height 489
click at [634, 402] on div at bounding box center [673, 296] width 943 height 489
click at [1013, 169] on div "Thank you for applying for the Dish Machine Operator. We will review your appli…" at bounding box center [927, 176] width 202 height 14
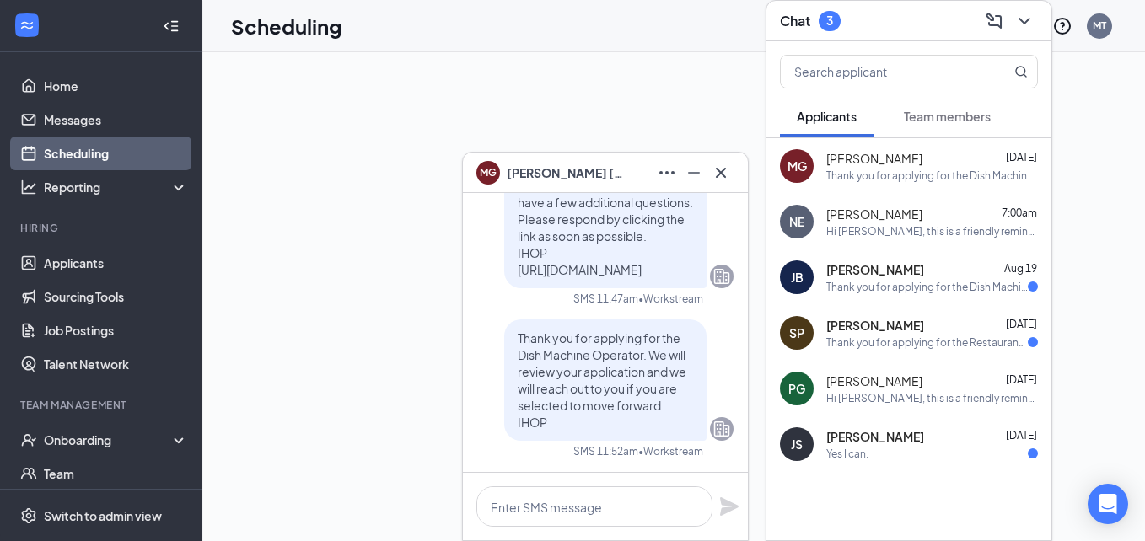
click at [1006, 268] on span "Aug 19" at bounding box center [1020, 268] width 33 height 13
click at [988, 332] on div "[PERSON_NAME] [DATE]" at bounding box center [932, 325] width 212 height 17
click at [1003, 457] on div "Yes I can." at bounding box center [932, 454] width 212 height 14
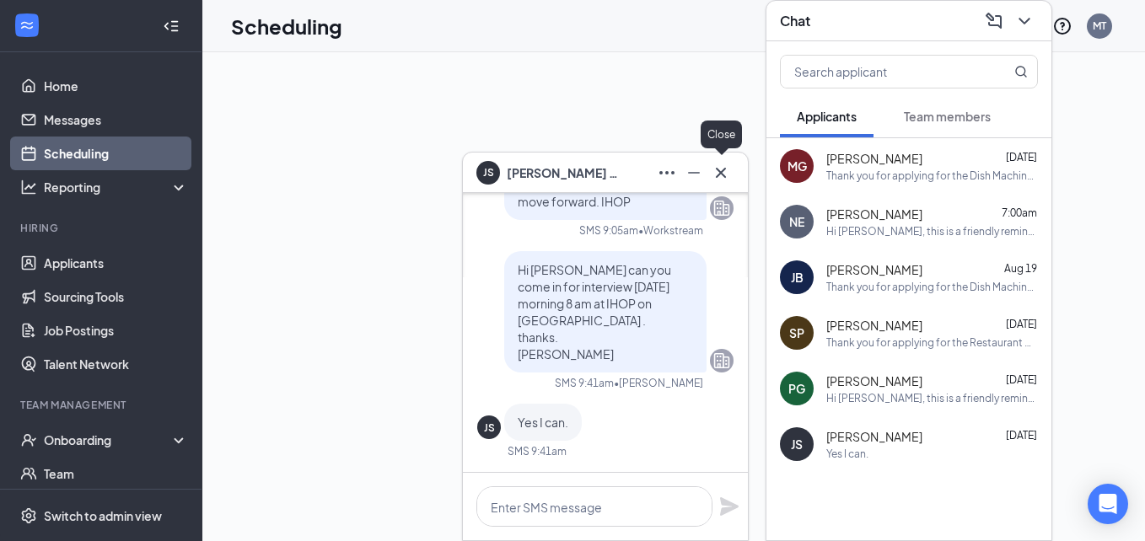
click at [723, 168] on icon "Cross" at bounding box center [721, 173] width 20 height 20
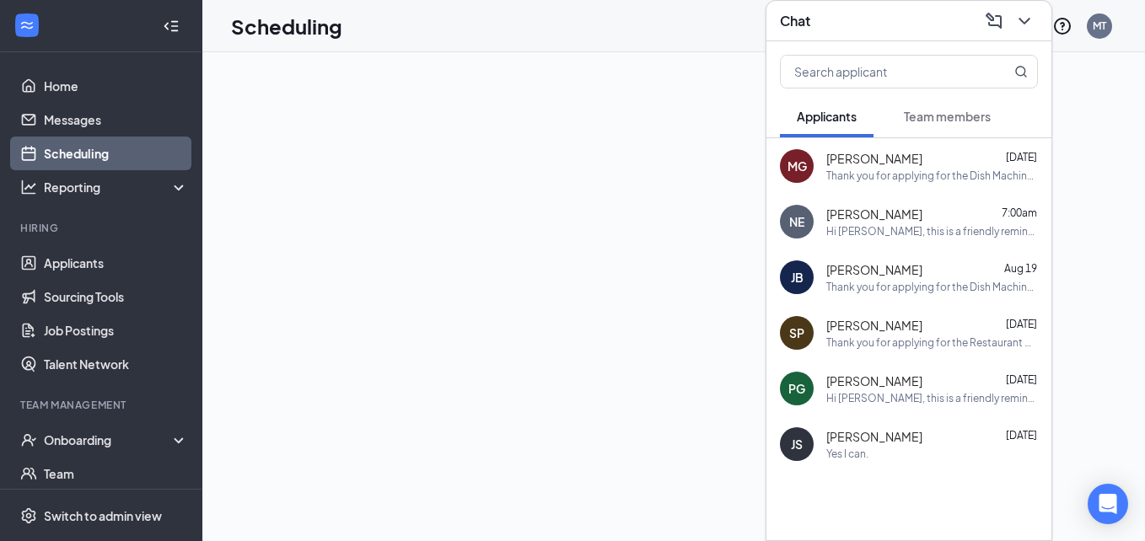
click at [547, 119] on div at bounding box center [673, 296] width 943 height 489
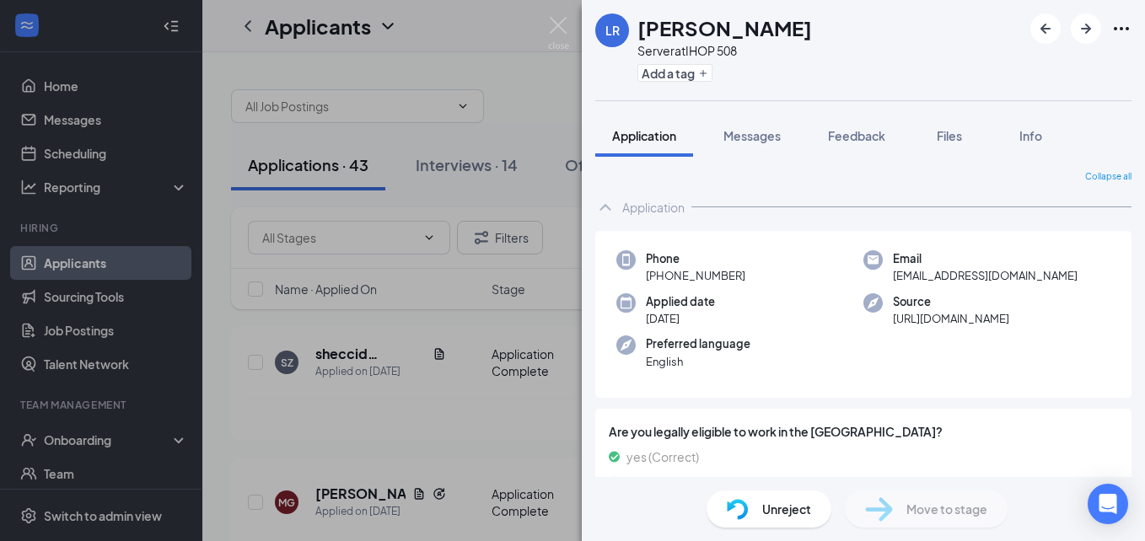
click at [550, 268] on div "LR Larissa Roselli Server at IHOP 508 Add a tag Application Messages Feedback F…" at bounding box center [572, 270] width 1145 height 541
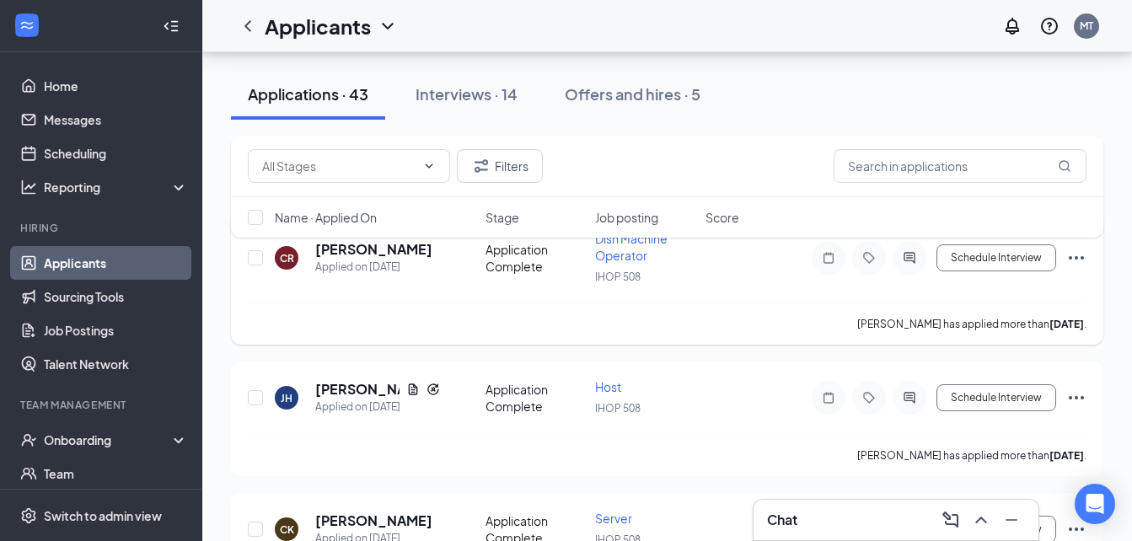
scroll to position [759, 0]
